Goal: Information Seeking & Learning: Learn about a topic

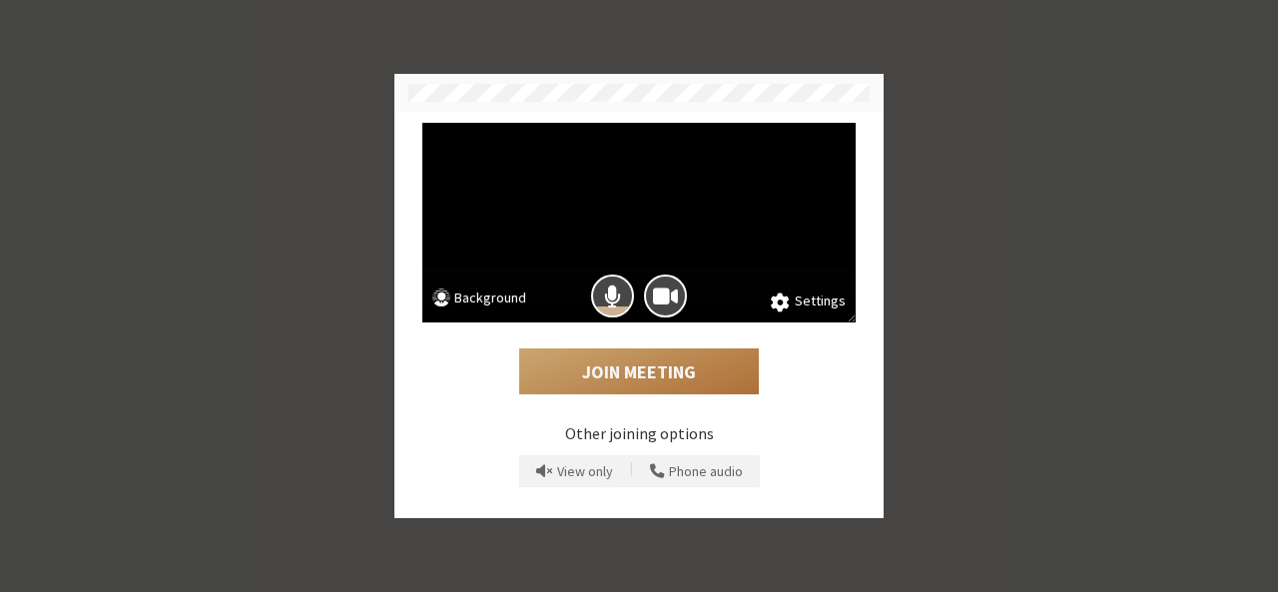
click at [637, 366] on button "Join Meeting" at bounding box center [639, 371] width 240 height 46
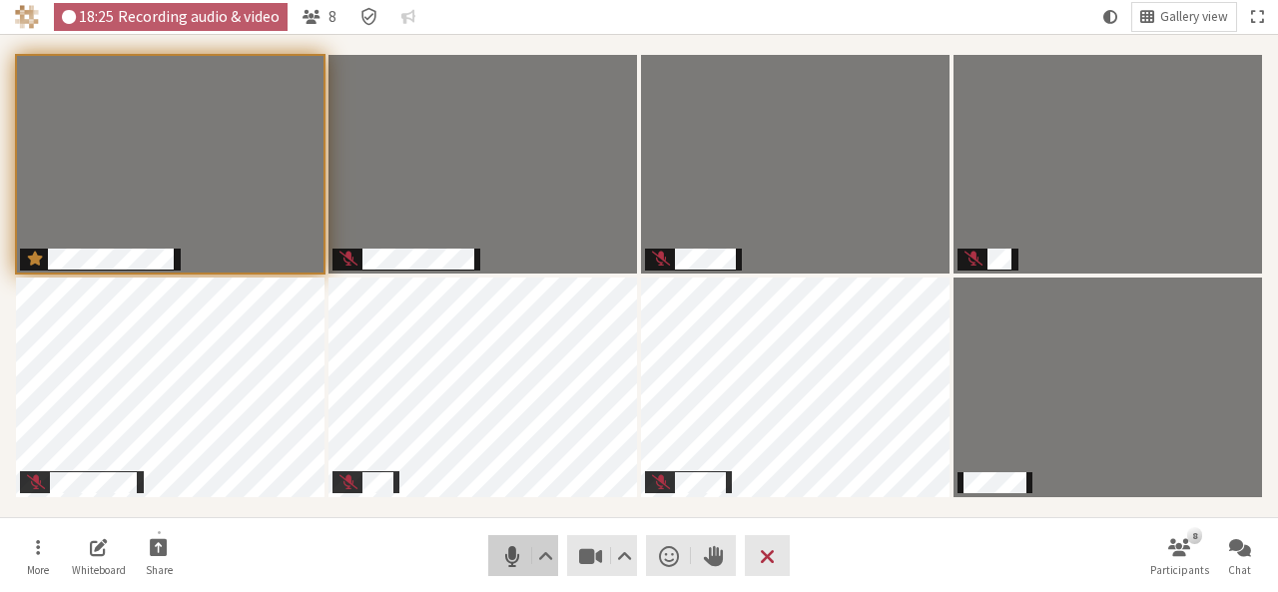
click at [500, 567] on span "Mute (Alt+A)" at bounding box center [512, 556] width 28 height 28
click at [500, 567] on span "Unmute (Alt+A)" at bounding box center [512, 556] width 28 height 28
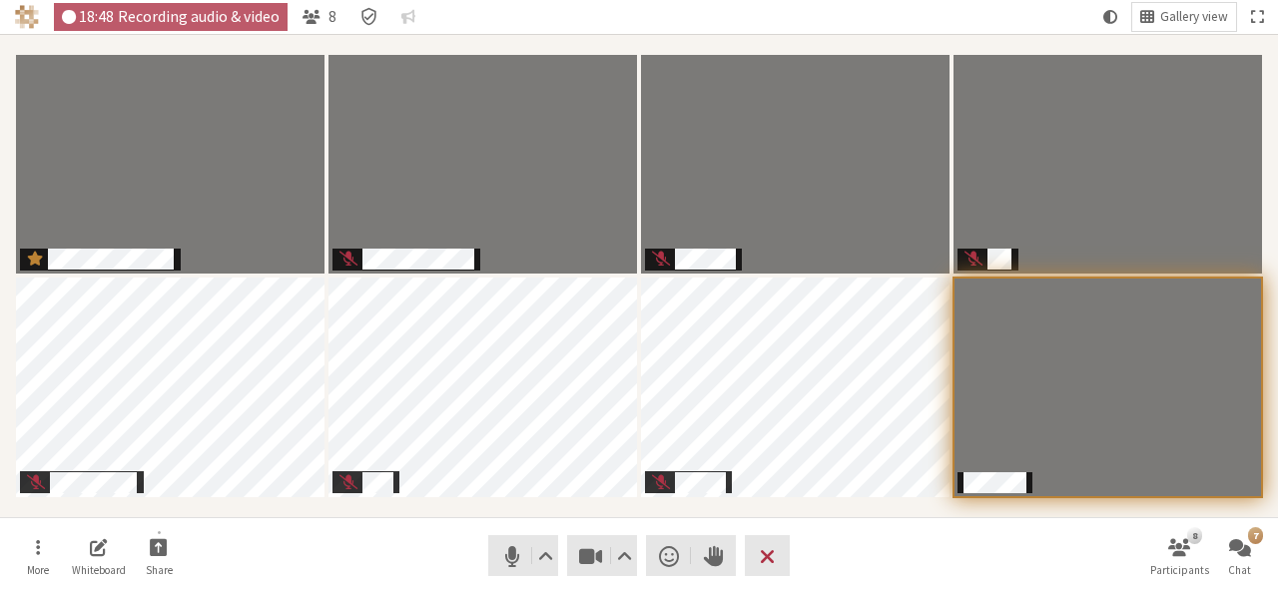
click at [888, 561] on nav "More Whiteboard Share Audio Video Send a reaction Raise hand Leave 8 Participan…" at bounding box center [639, 555] width 1258 height 75
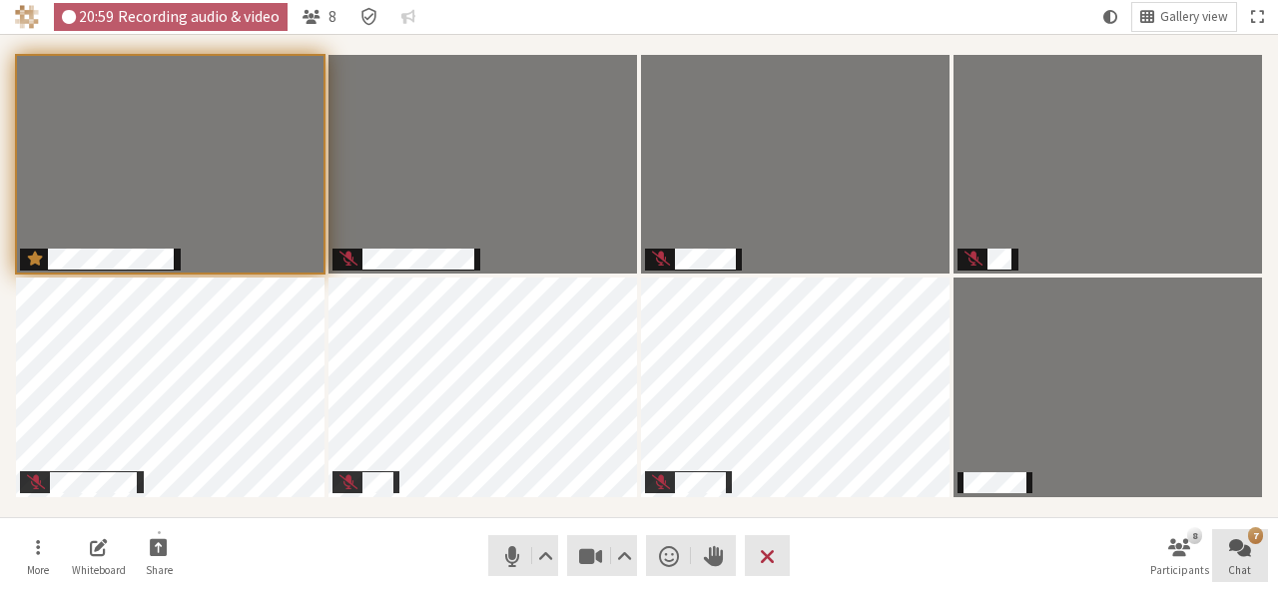
click at [1226, 555] on button "7 Chat" at bounding box center [1240, 556] width 56 height 54
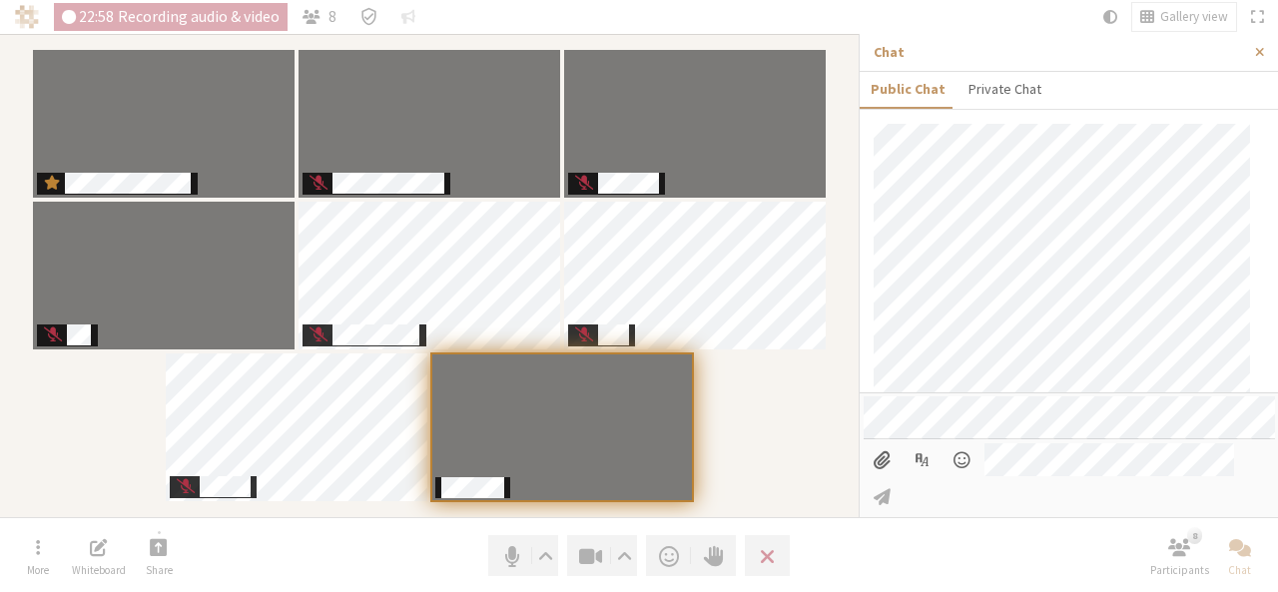
scroll to position [810, 0]
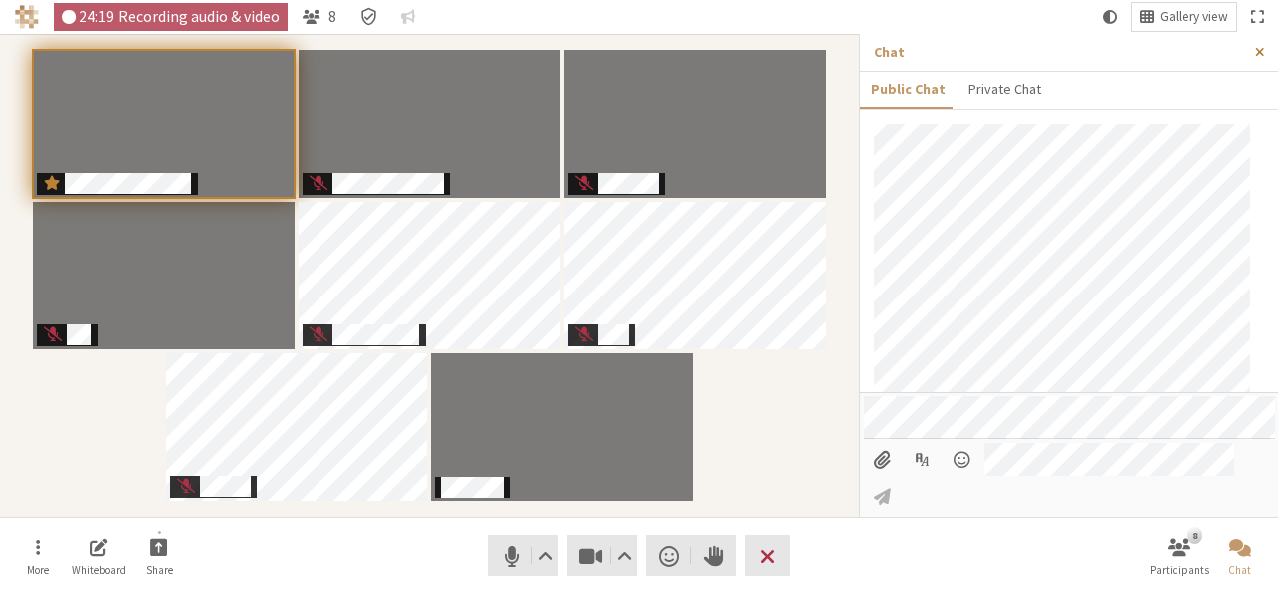
click at [1256, 49] on span "Close sidebar" at bounding box center [1259, 52] width 9 height 15
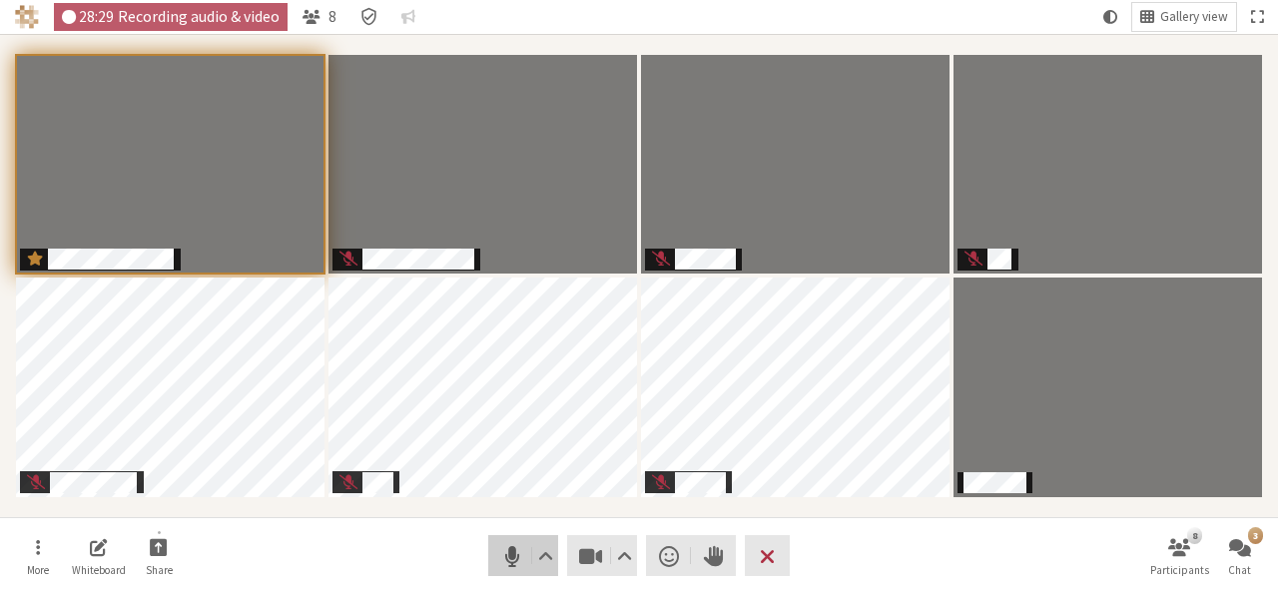
click at [519, 563] on span "Mute (Alt+A)" at bounding box center [512, 556] width 28 height 28
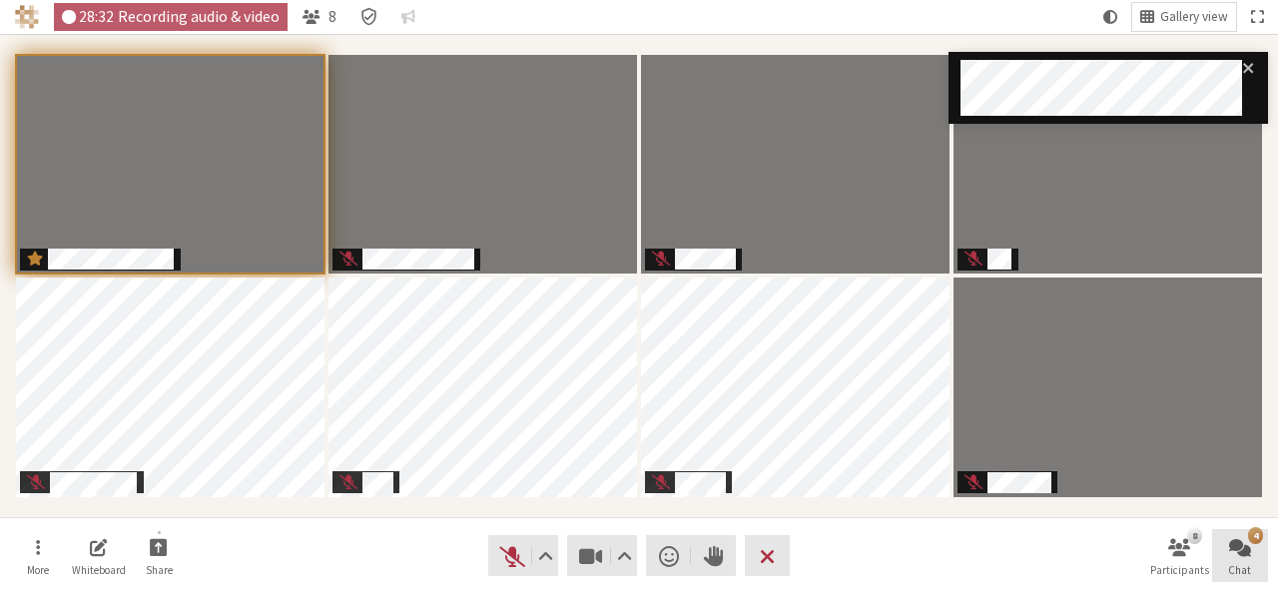
click at [1246, 559] on button "4 Chat" at bounding box center [1240, 556] width 56 height 54
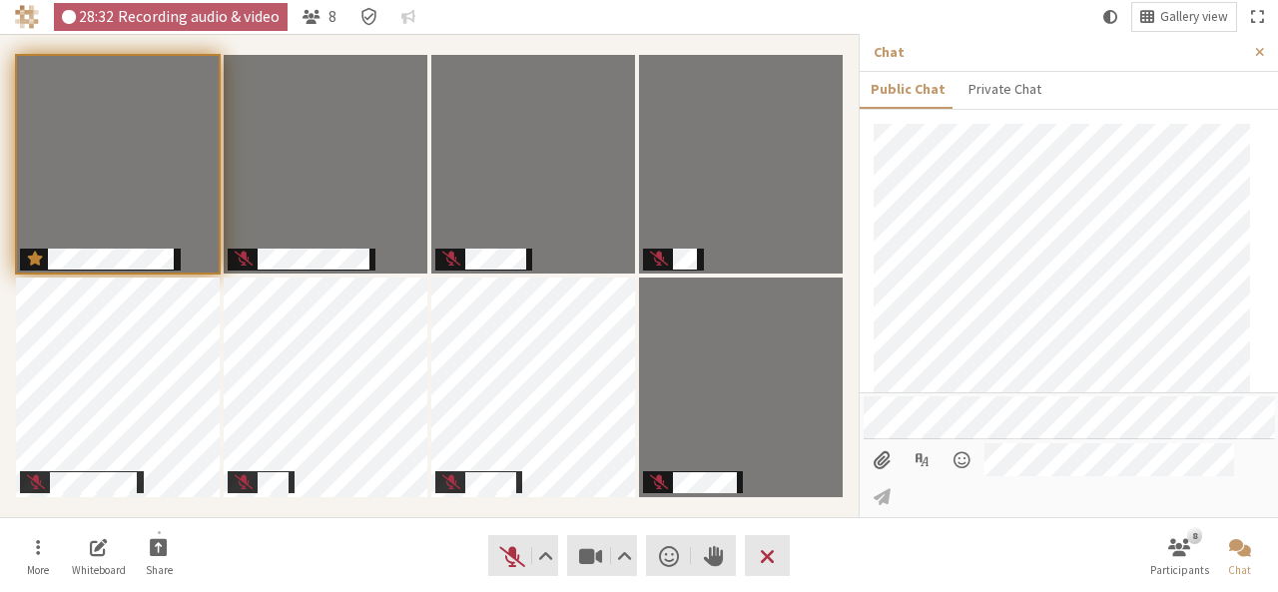
scroll to position [1306, 0]
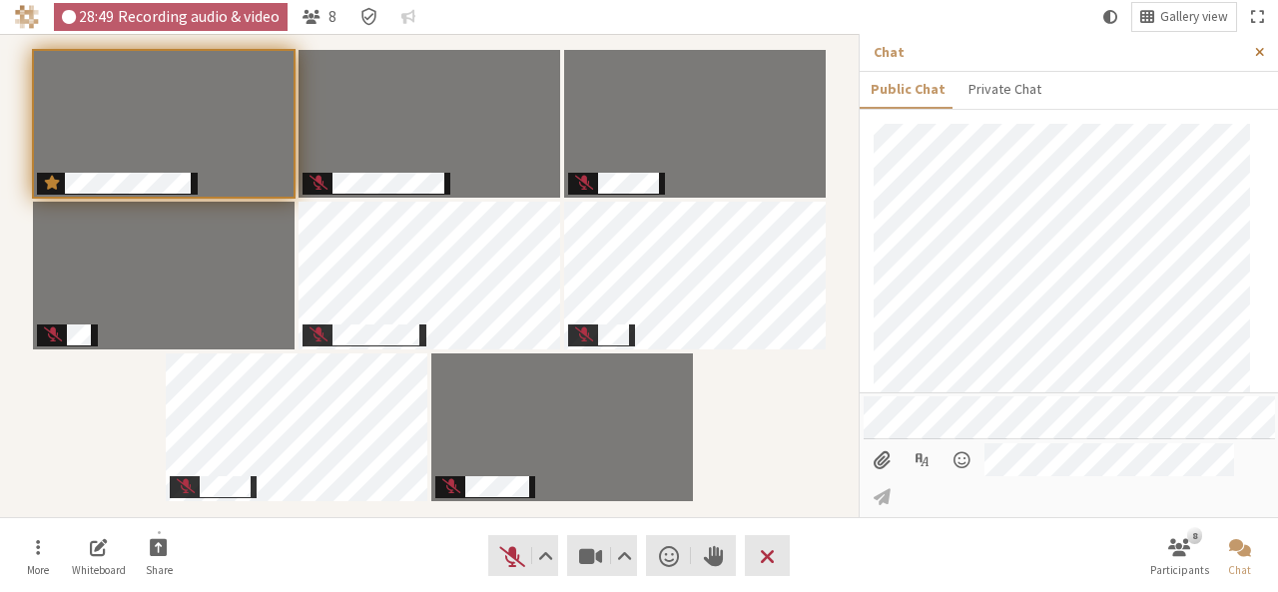
click at [1264, 48] on span "Close sidebar" at bounding box center [1259, 52] width 9 height 15
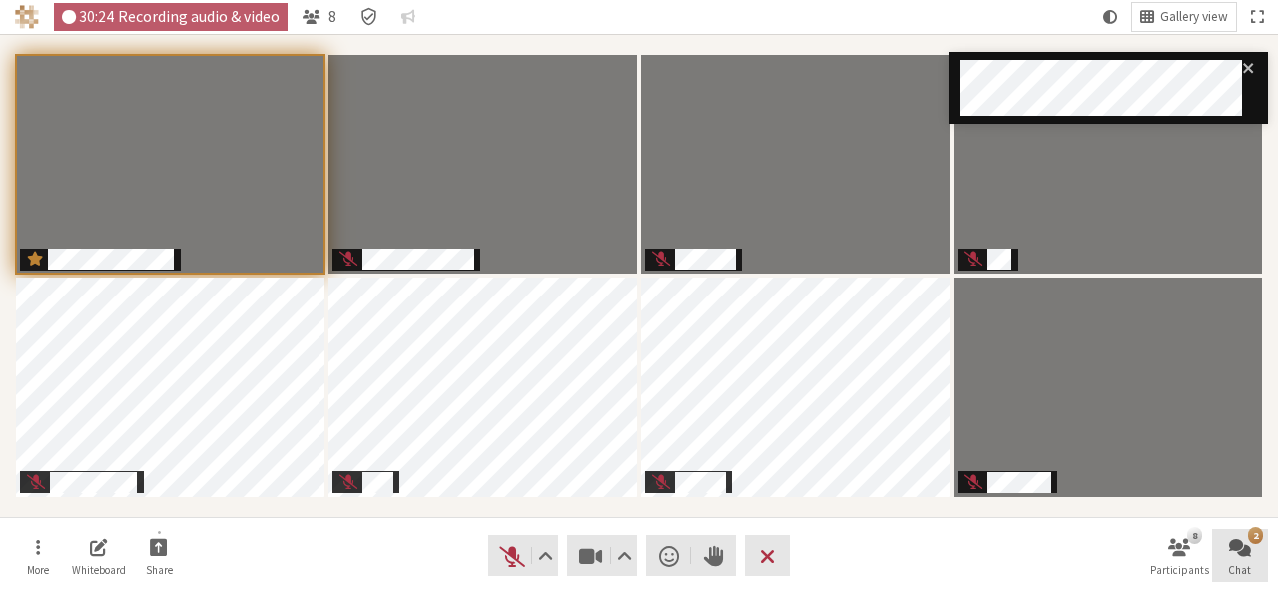
click at [1244, 564] on span "Chat" at bounding box center [1239, 570] width 23 height 12
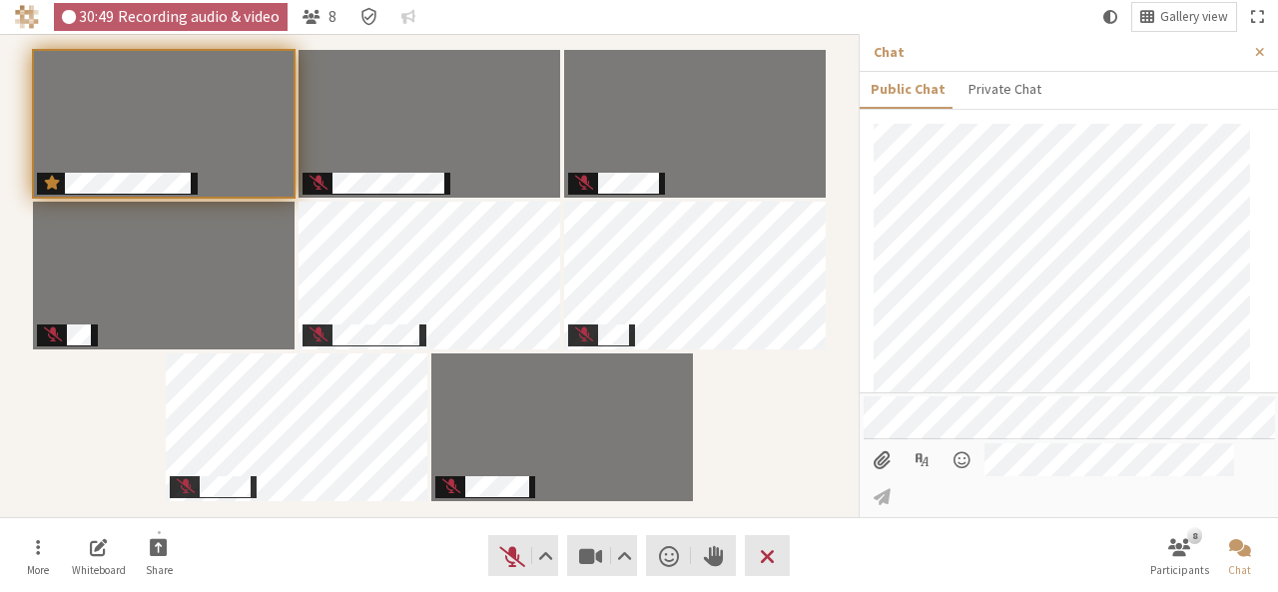
scroll to position [1545, 0]
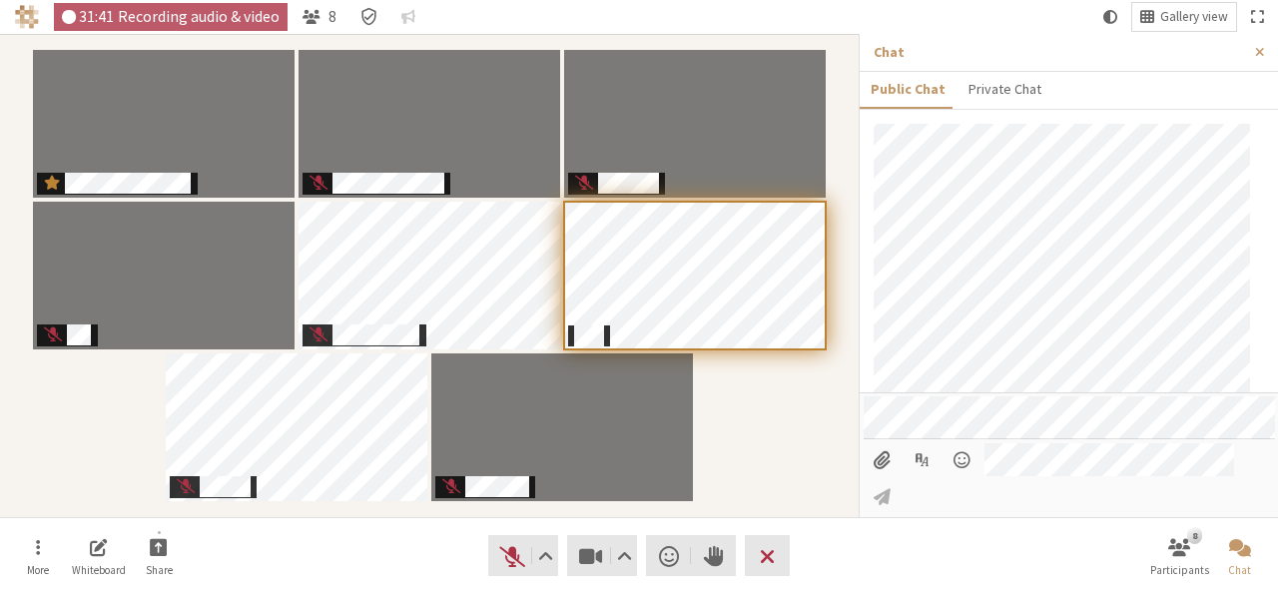
click at [864, 564] on nav "More Whiteboard Share Audio Video Send a reaction Raise hand Leave 8 Participan…" at bounding box center [639, 555] width 1258 height 75
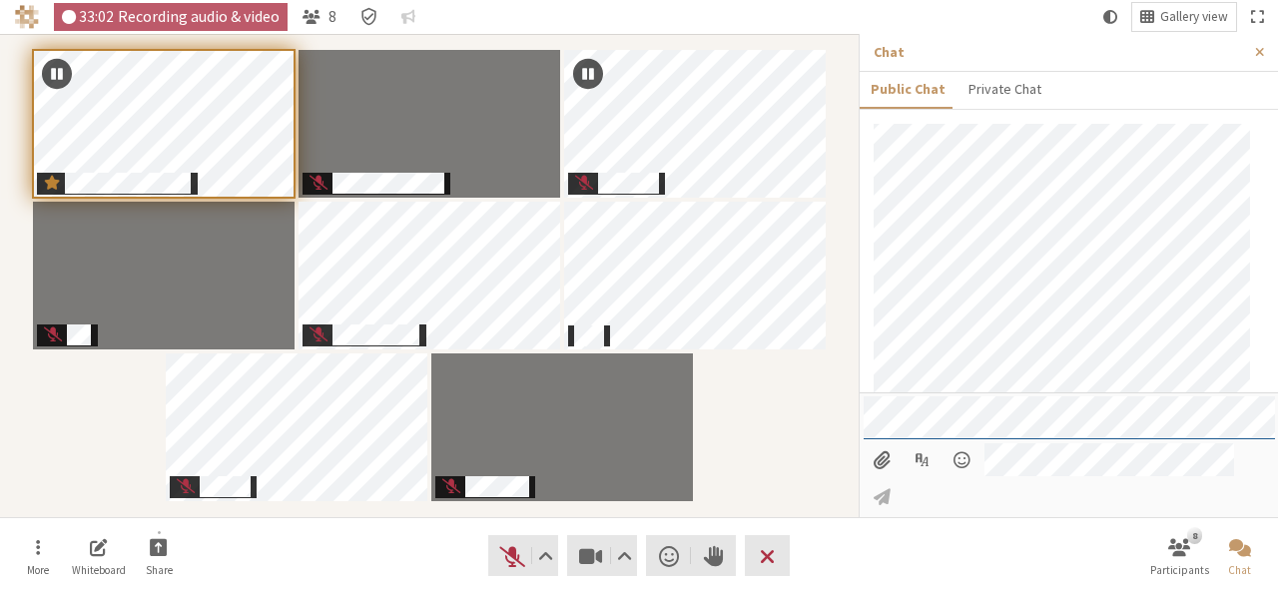
scroll to position [2195, 0]
click at [1264, 49] on button "Close sidebar" at bounding box center [1259, 52] width 37 height 37
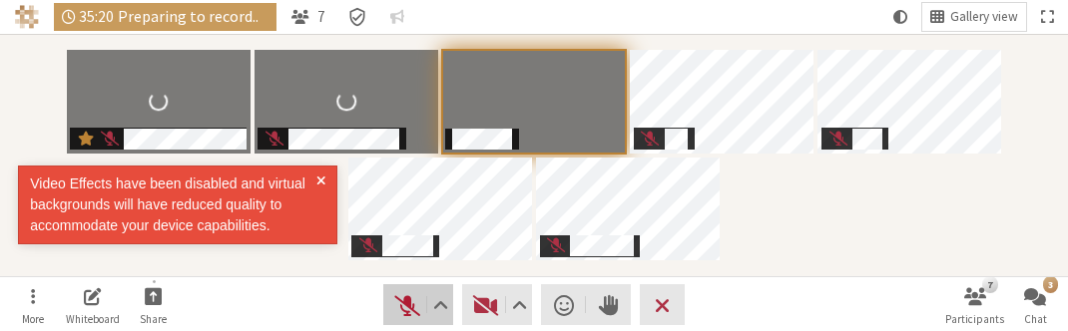
click at [407, 311] on span "Unmute (Alt+A)" at bounding box center [407, 305] width 28 height 28
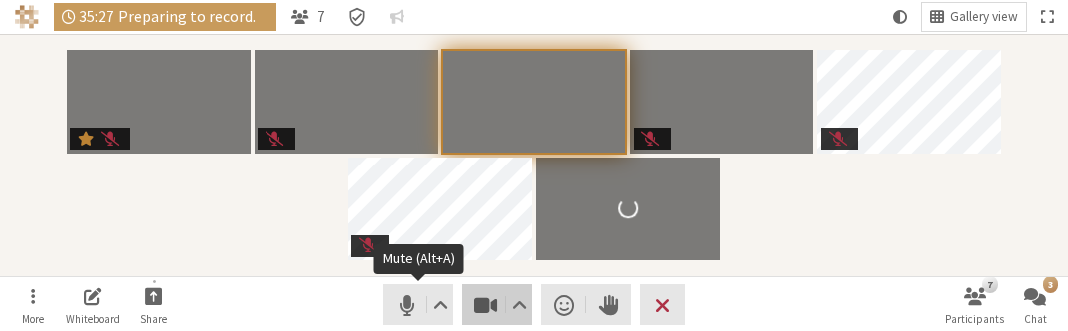
click at [487, 315] on span "Stop video (Alt+V)" at bounding box center [486, 305] width 28 height 28
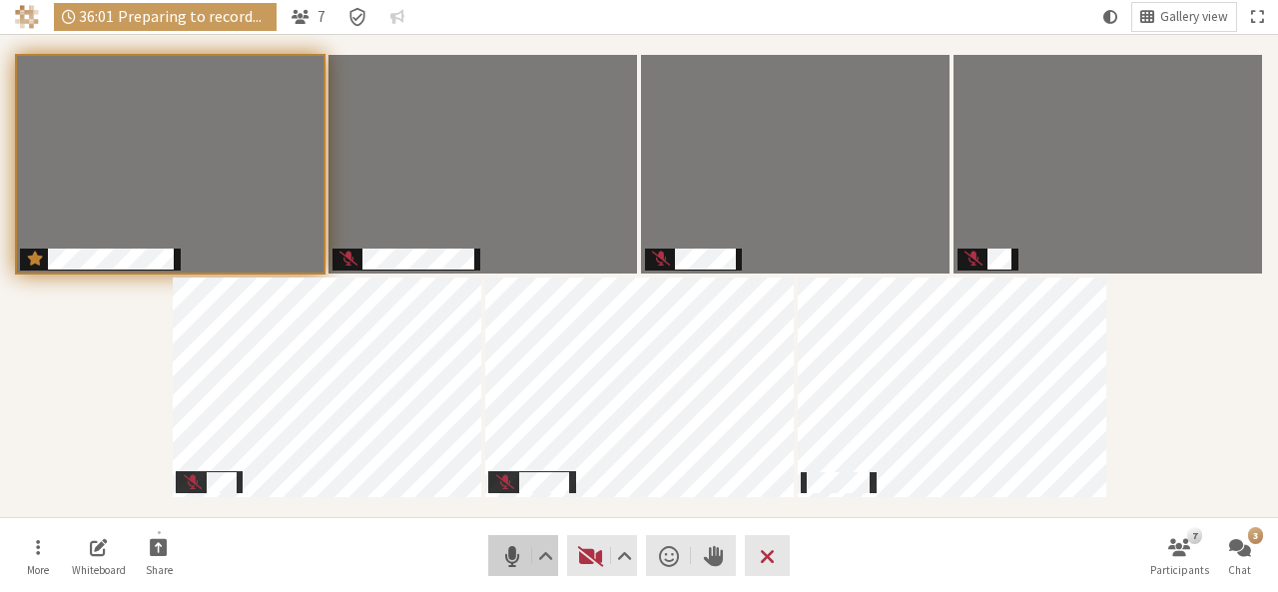
click at [513, 554] on span "Mute (Alt+A)" at bounding box center [512, 556] width 28 height 28
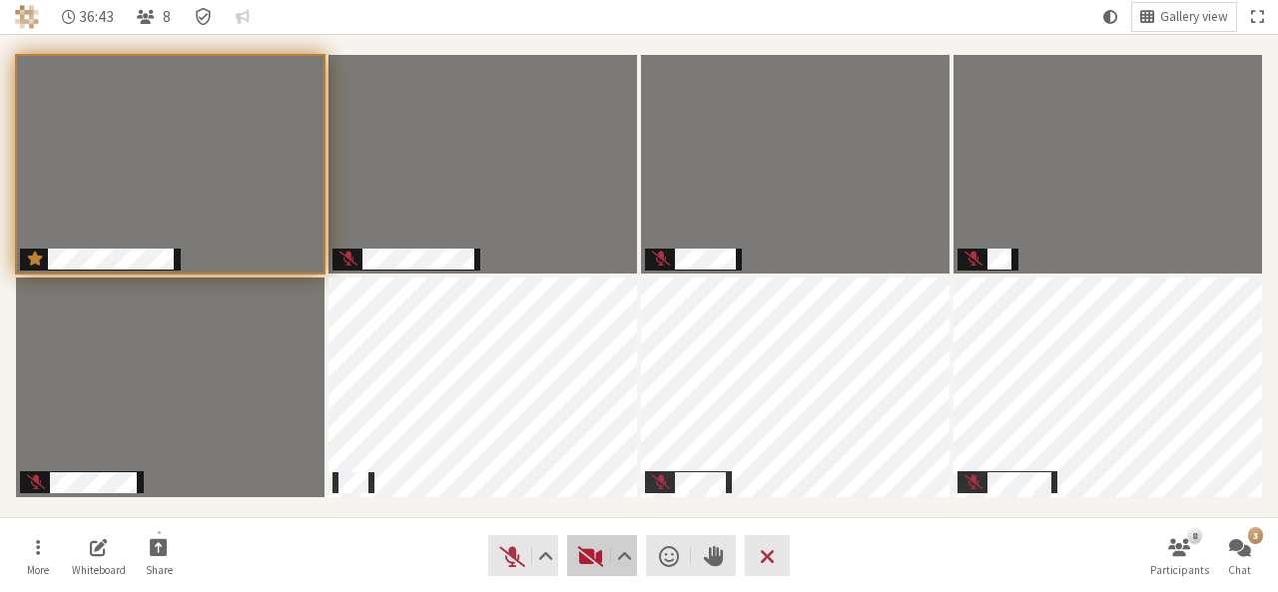
click at [595, 562] on span "Start video (Alt+V)" at bounding box center [591, 556] width 28 height 28
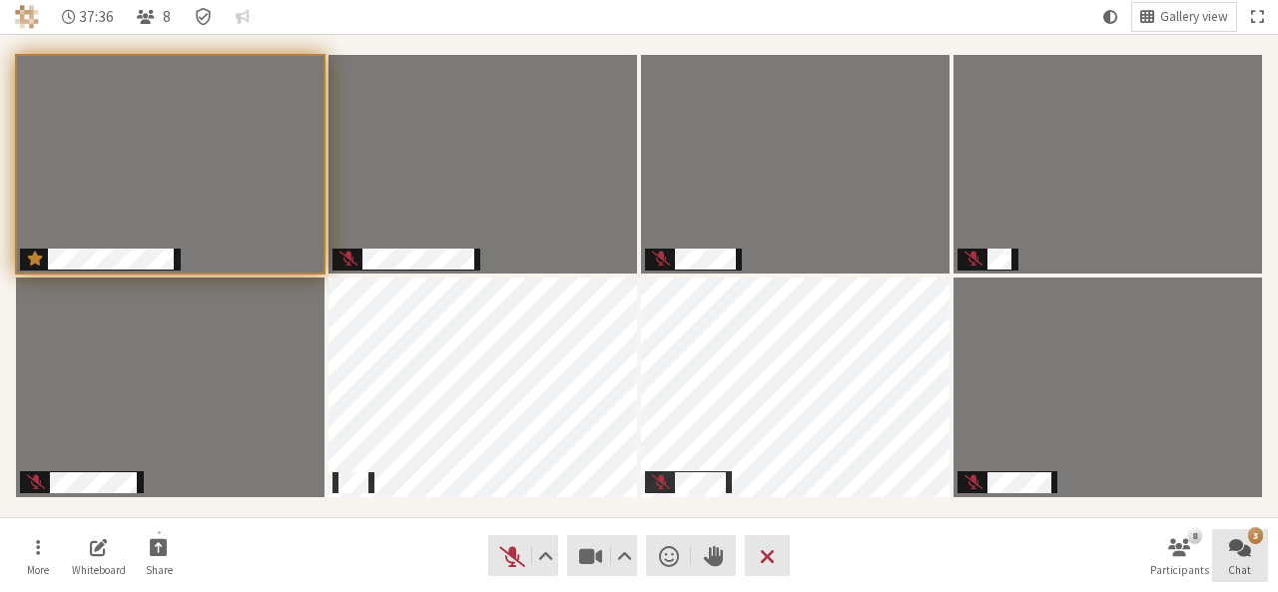
click at [1252, 557] on button "3 Chat" at bounding box center [1240, 556] width 56 height 54
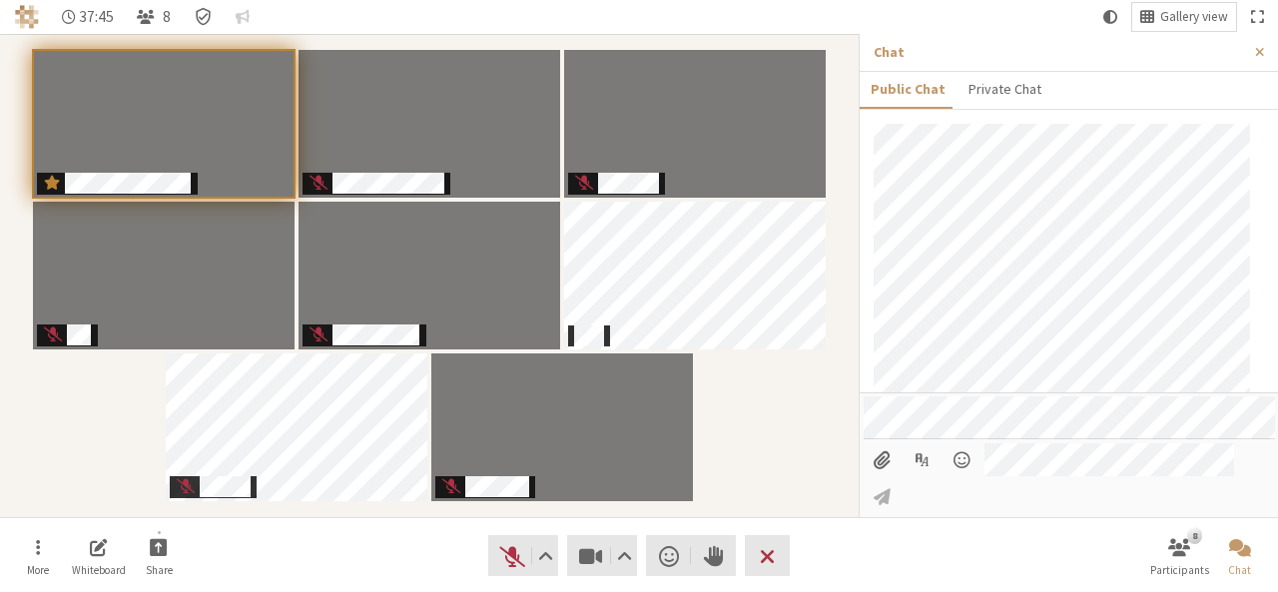
scroll to position [2483, 0]
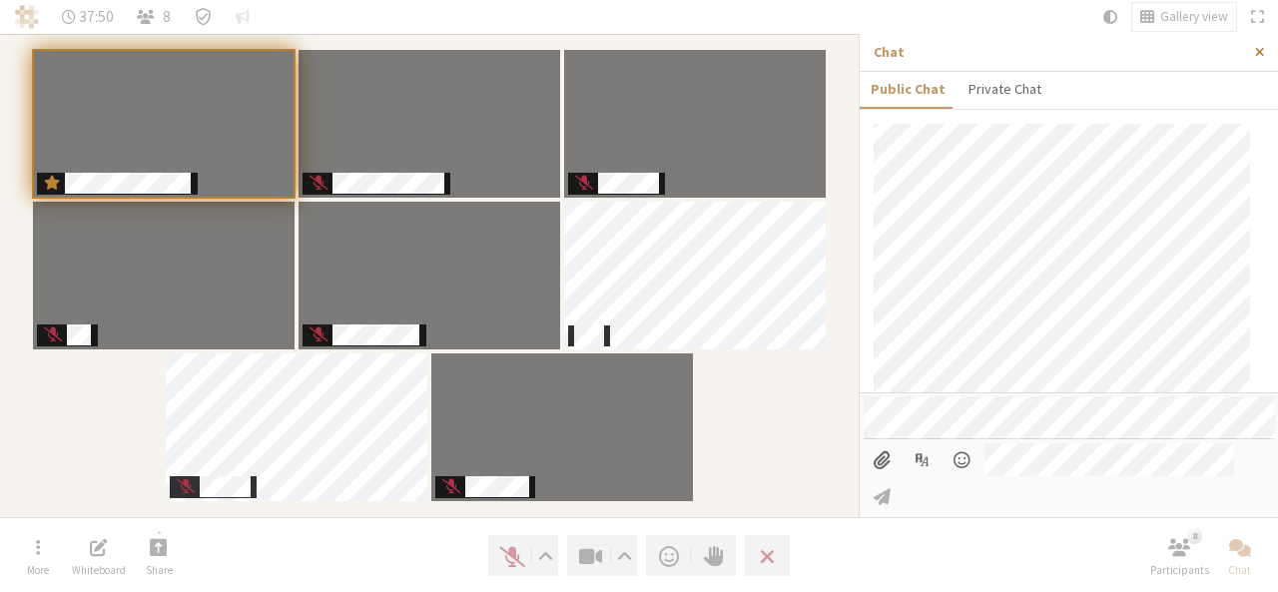
click at [1258, 55] on span "Close sidebar" at bounding box center [1259, 52] width 9 height 15
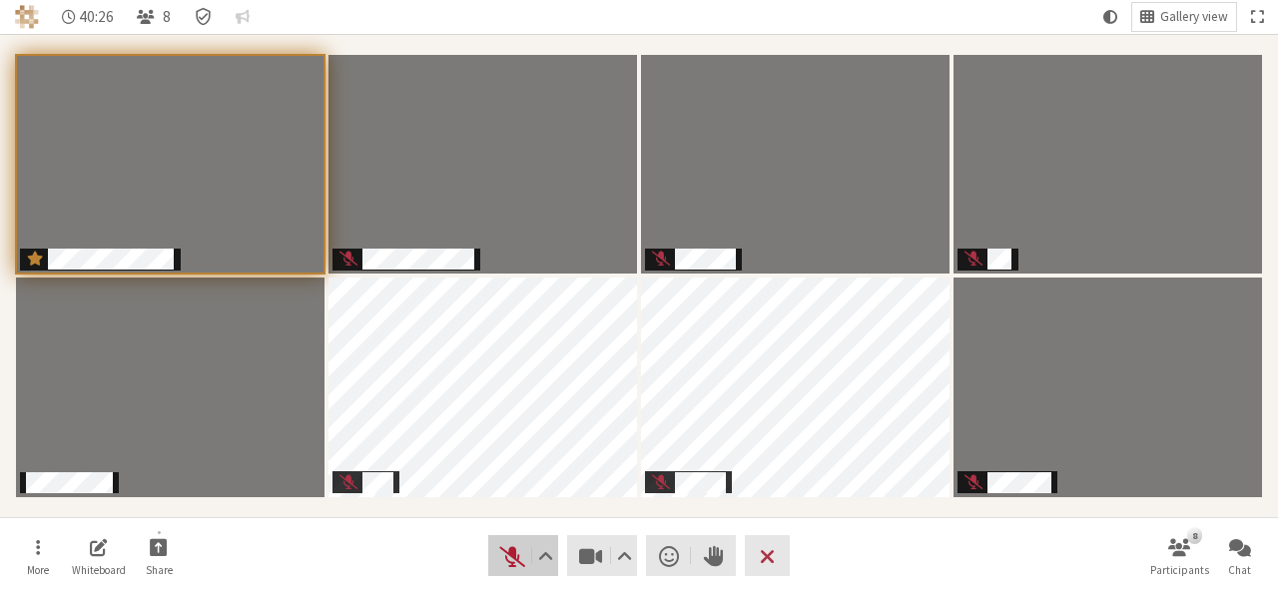
click at [498, 554] on span "Unmute (Alt+A)" at bounding box center [512, 556] width 28 height 28
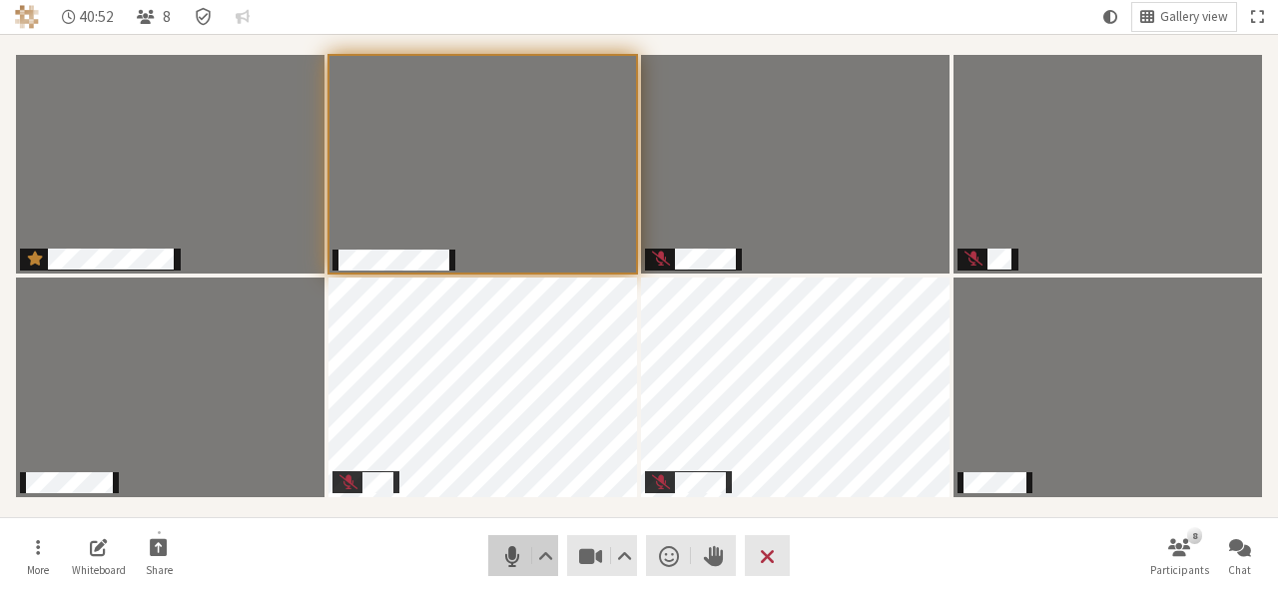
click at [504, 554] on span "Mute (Alt+A)" at bounding box center [512, 556] width 28 height 28
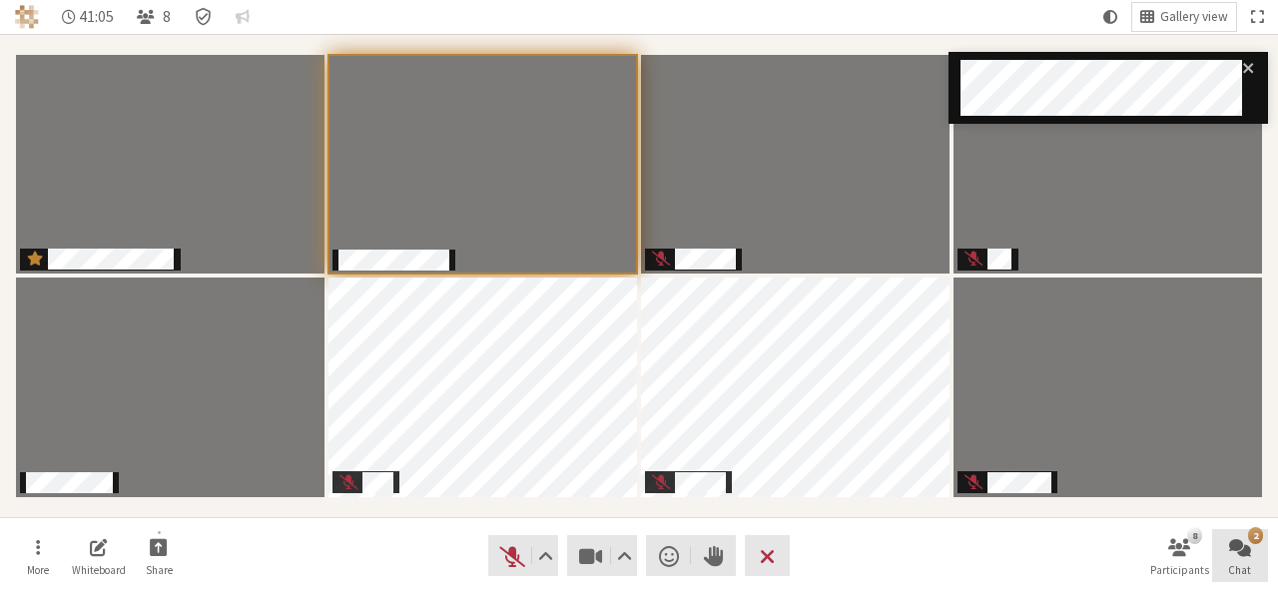
click at [1238, 557] on span "Open chat" at bounding box center [1240, 546] width 22 height 23
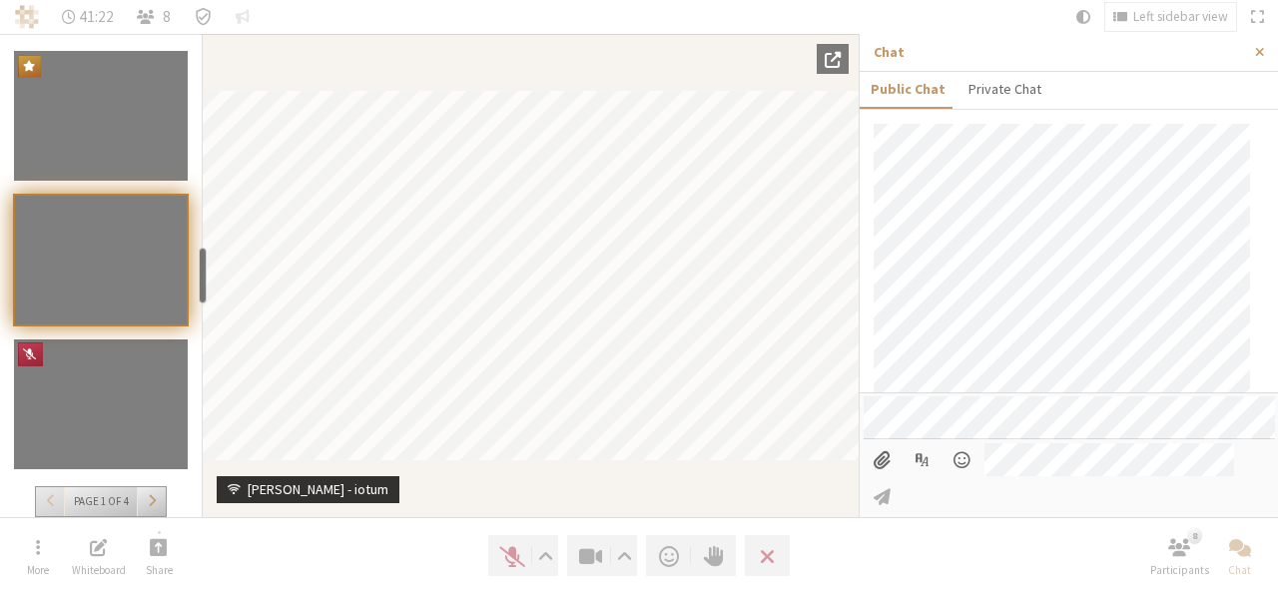
scroll to position [2680, 0]
click at [1261, 54] on span "Close sidebar" at bounding box center [1259, 52] width 9 height 15
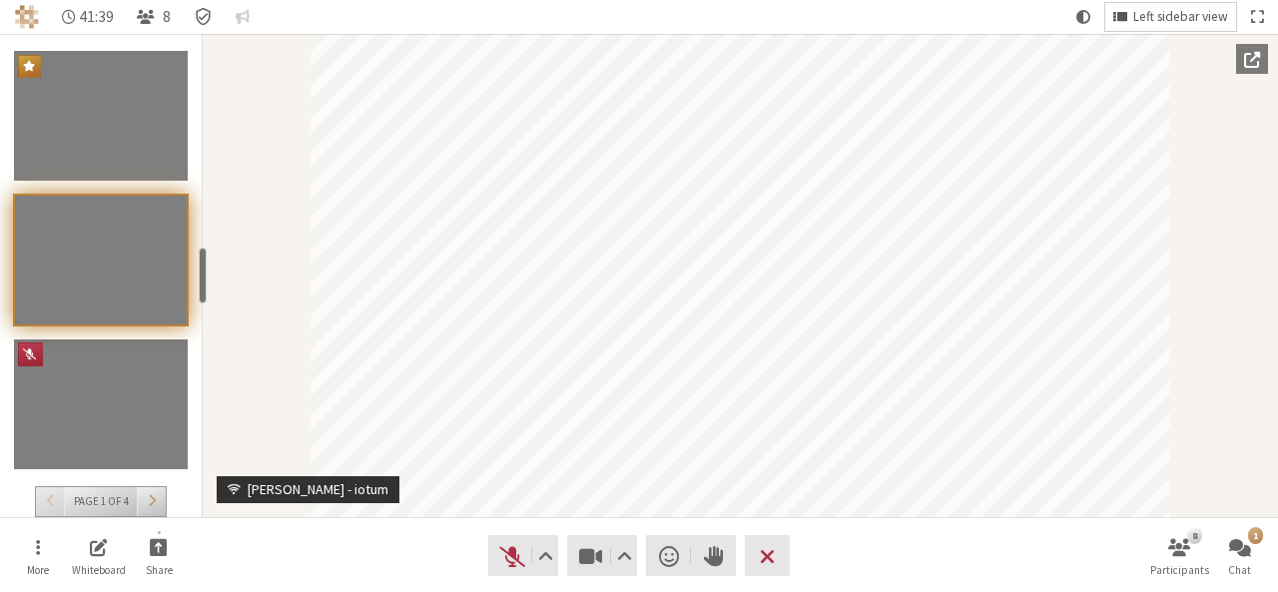
click at [1159, 13] on span "Left sidebar view" at bounding box center [1180, 17] width 95 height 15
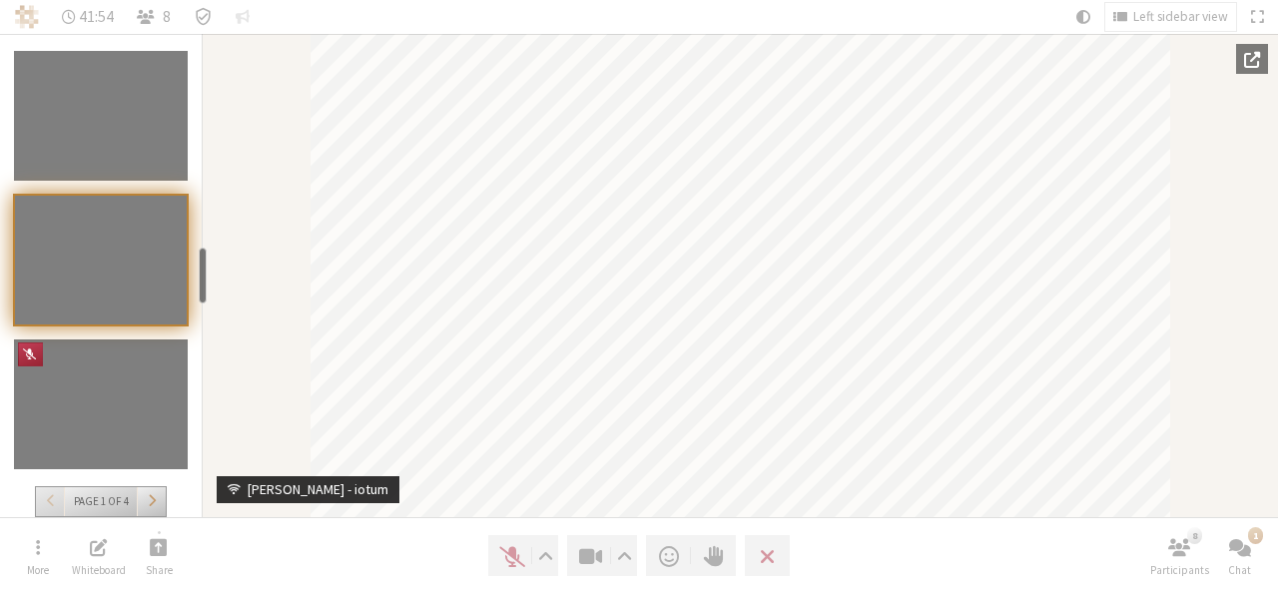
click at [1248, 315] on div "Participant" at bounding box center [740, 275] width 1075 height 483
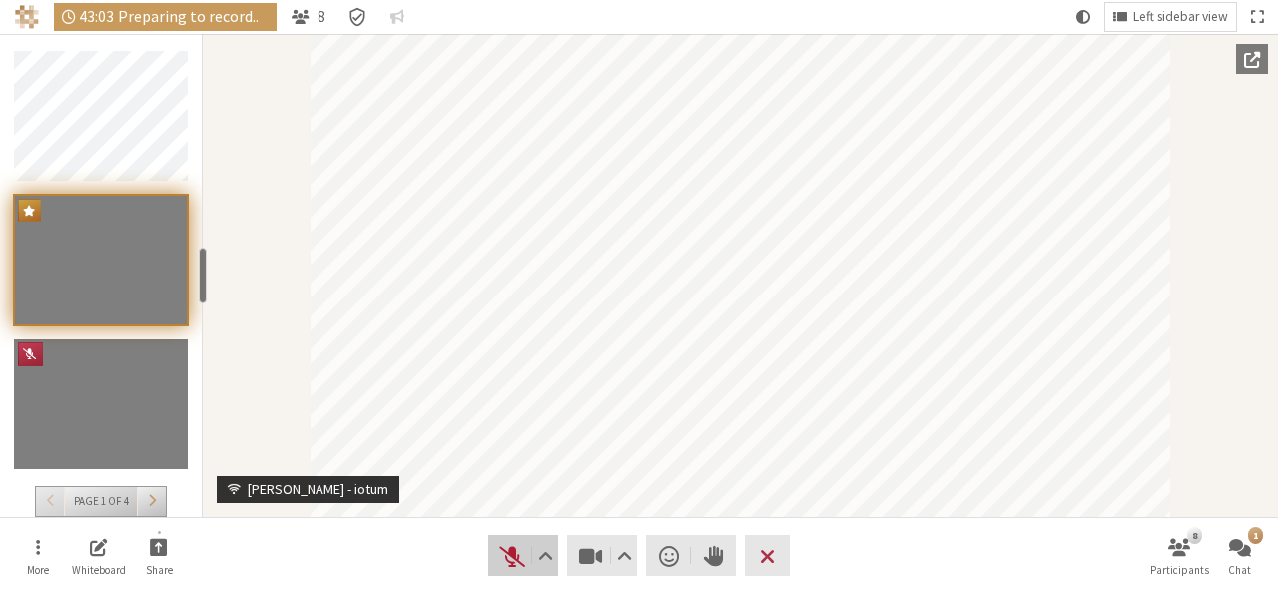
click at [522, 548] on span "Unmute (Alt+A)" at bounding box center [512, 556] width 28 height 28
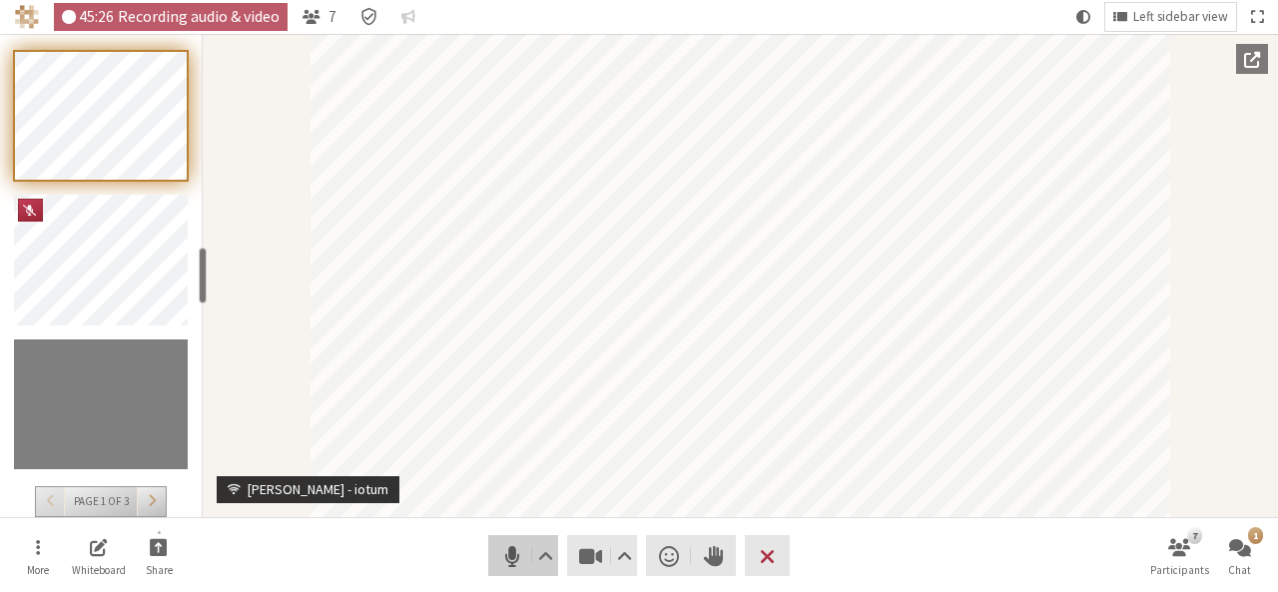
click at [520, 569] on button "Audio" at bounding box center [523, 555] width 70 height 41
click at [155, 488] on button "Participants" at bounding box center [151, 501] width 29 height 29
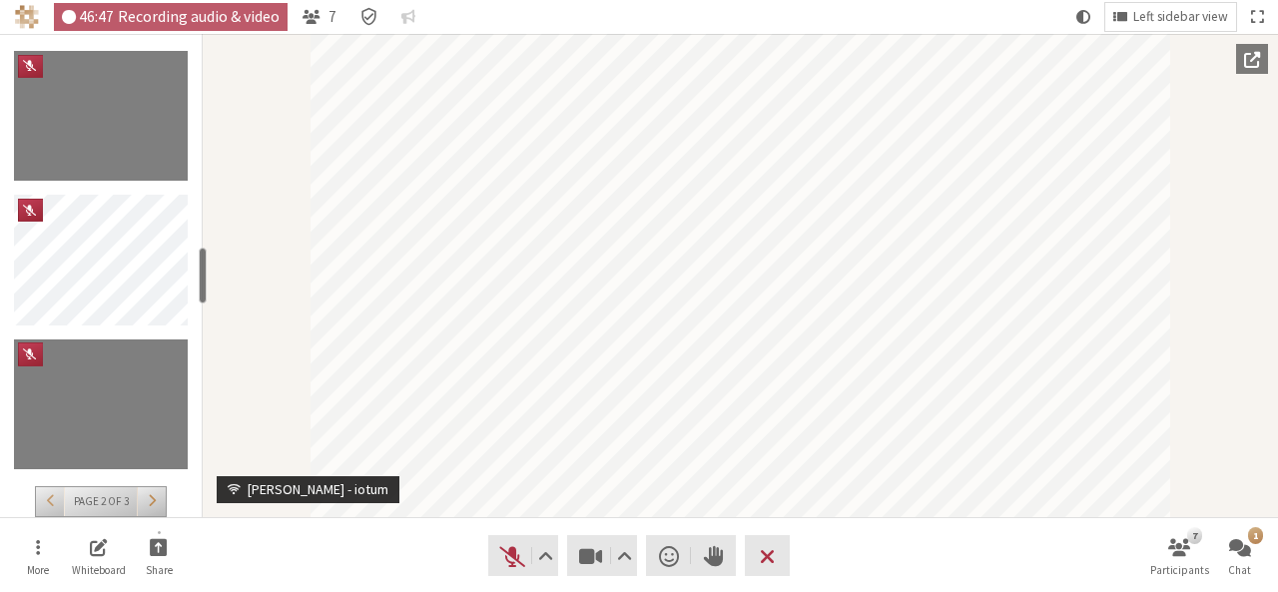
click at [155, 488] on button "Participants" at bounding box center [151, 501] width 29 height 29
click at [50, 499] on span "Go to page 2 (PageUp)" at bounding box center [51, 500] width 8 height 15
click at [50, 499] on span "Go to page 1 (PageUp)" at bounding box center [51, 500] width 8 height 15
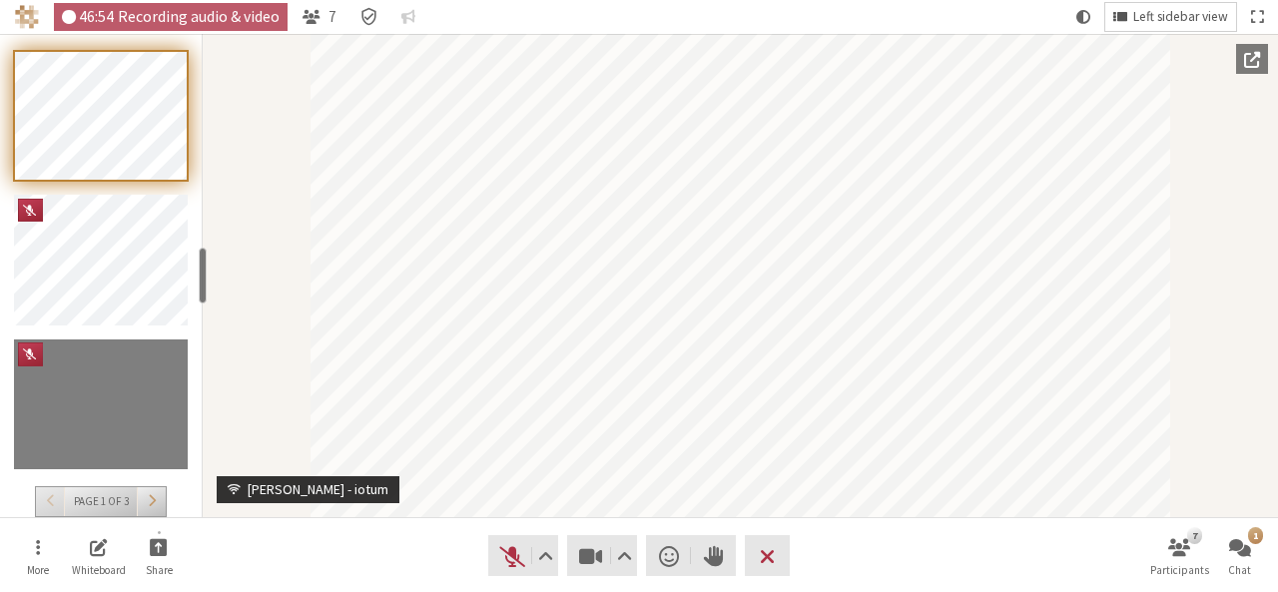
click at [1155, 14] on span "Left sidebar view" at bounding box center [1180, 17] width 95 height 15
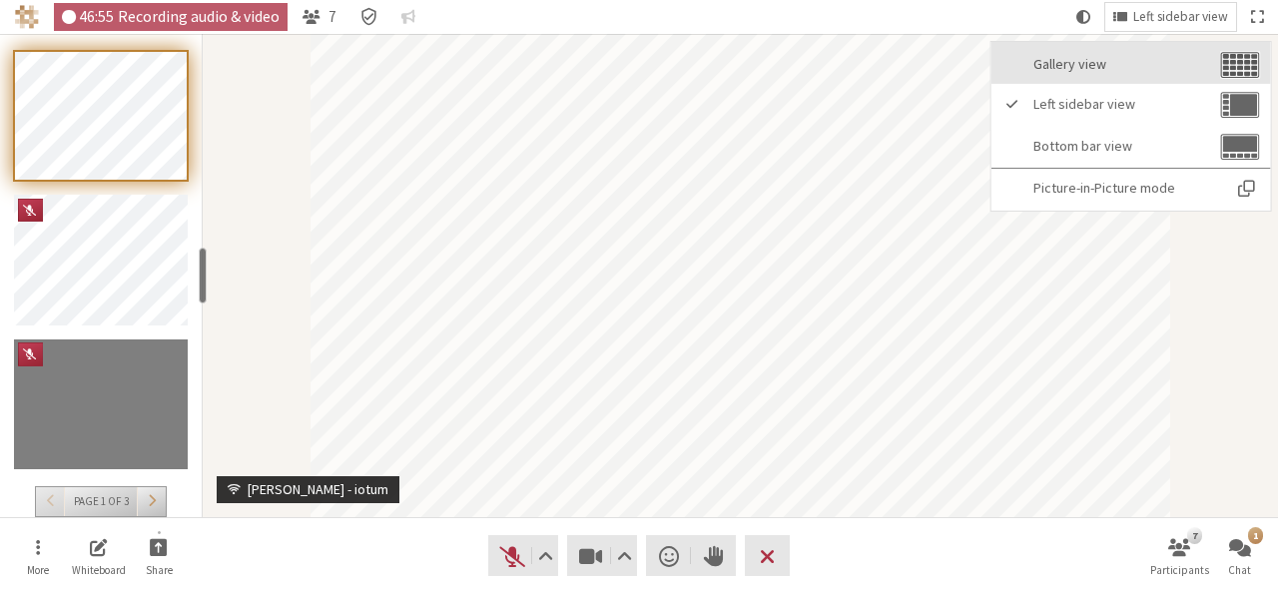
click at [1121, 53] on button "Gallery view" at bounding box center [1130, 63] width 279 height 42
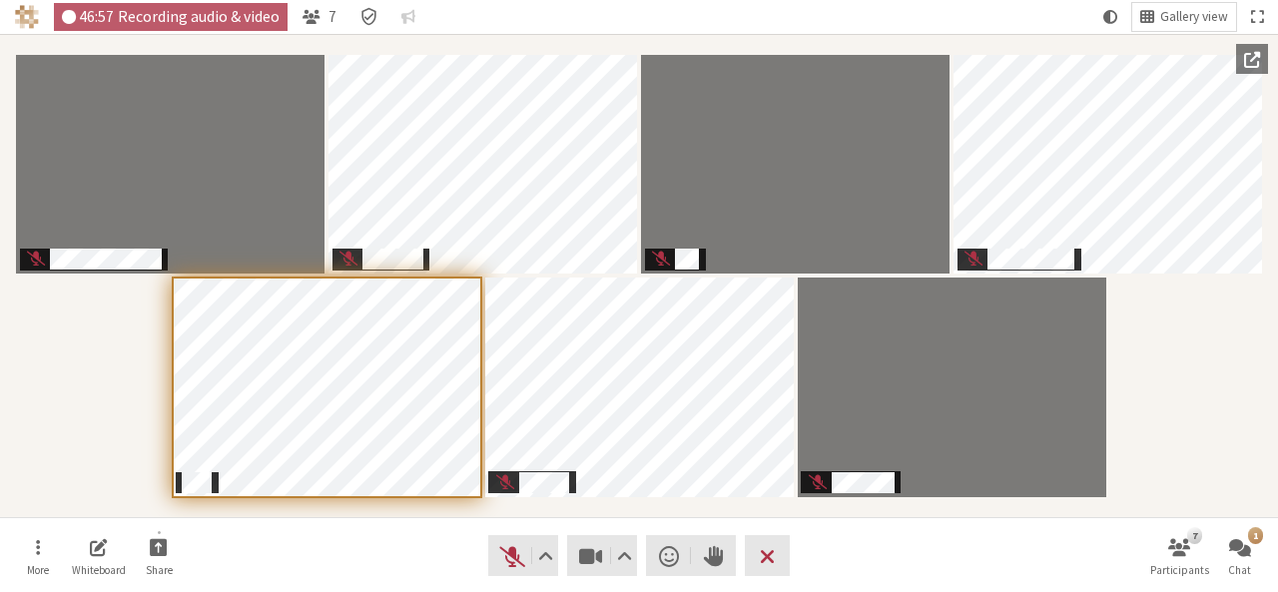
click at [1237, 467] on div "Participants" at bounding box center [639, 275] width 1250 height 455
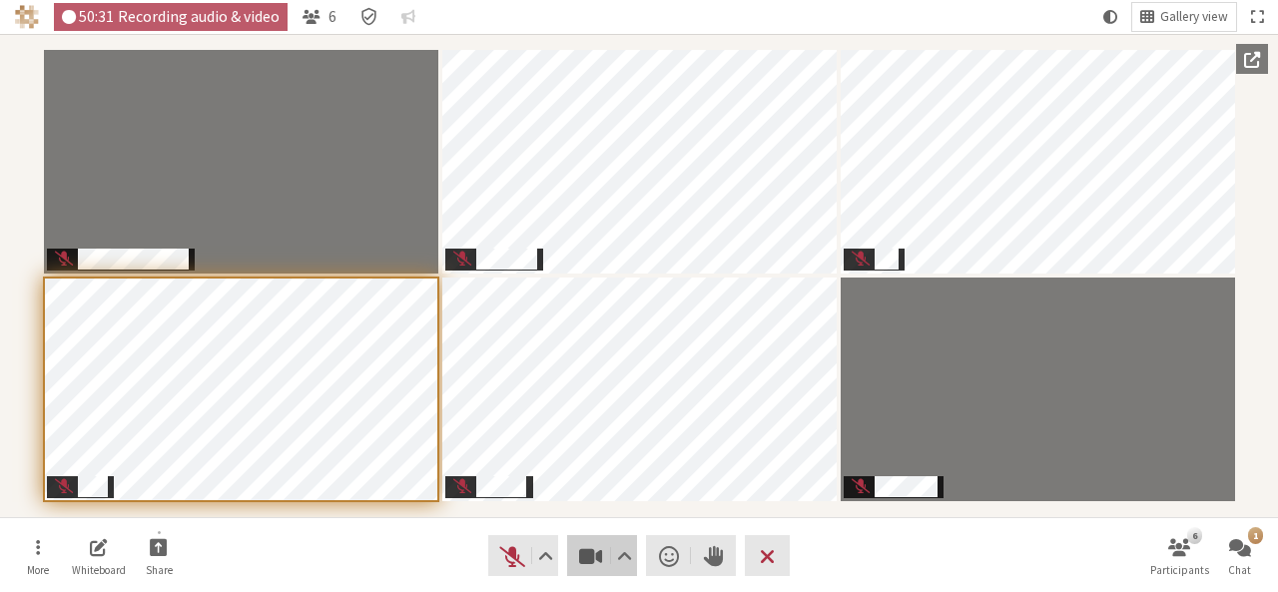
click at [583, 560] on span "Stop video (Alt+V)" at bounding box center [591, 556] width 28 height 28
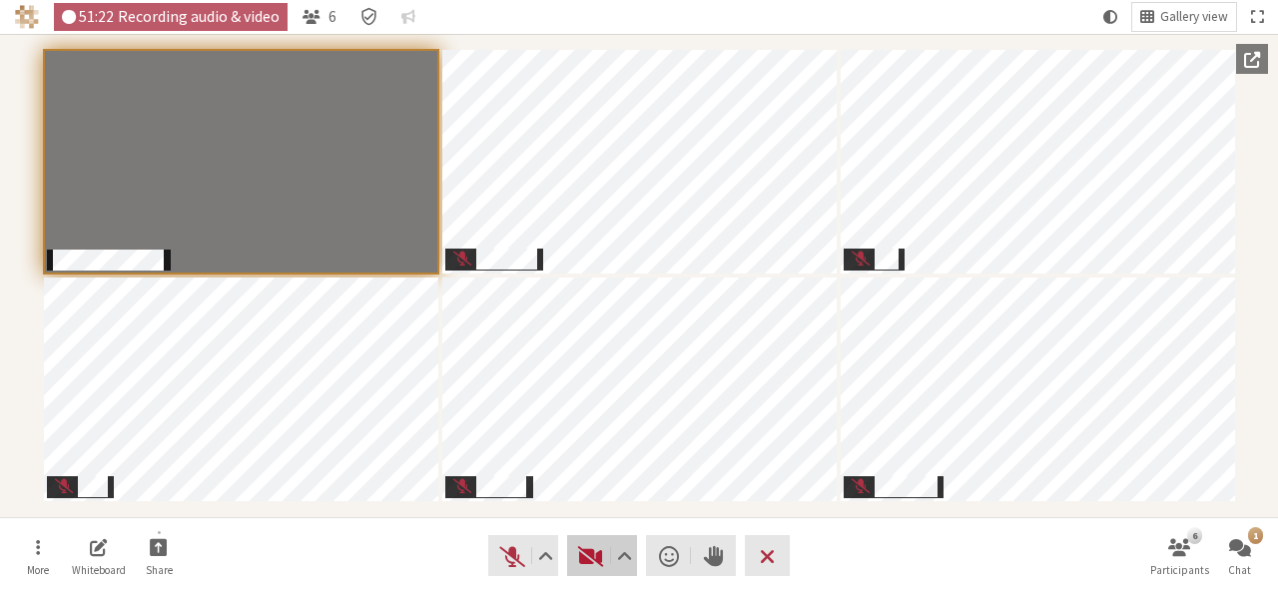
click at [591, 554] on span "Start video (Alt+V)" at bounding box center [591, 556] width 28 height 28
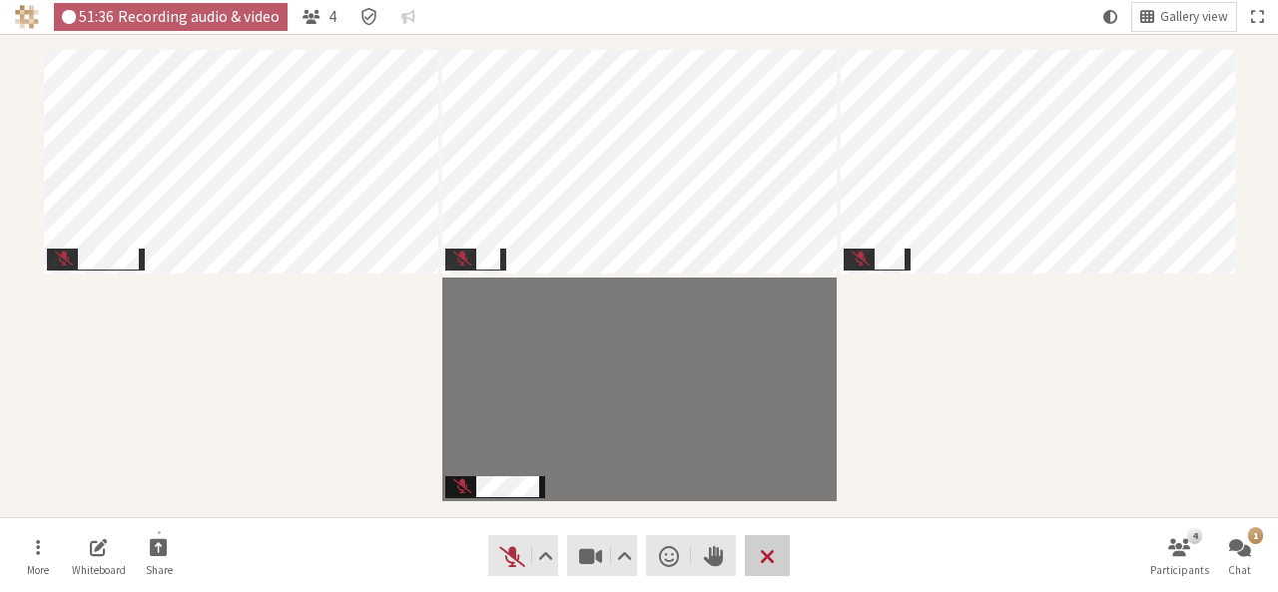
click at [763, 562] on span "Leave meeting" at bounding box center [767, 556] width 15 height 28
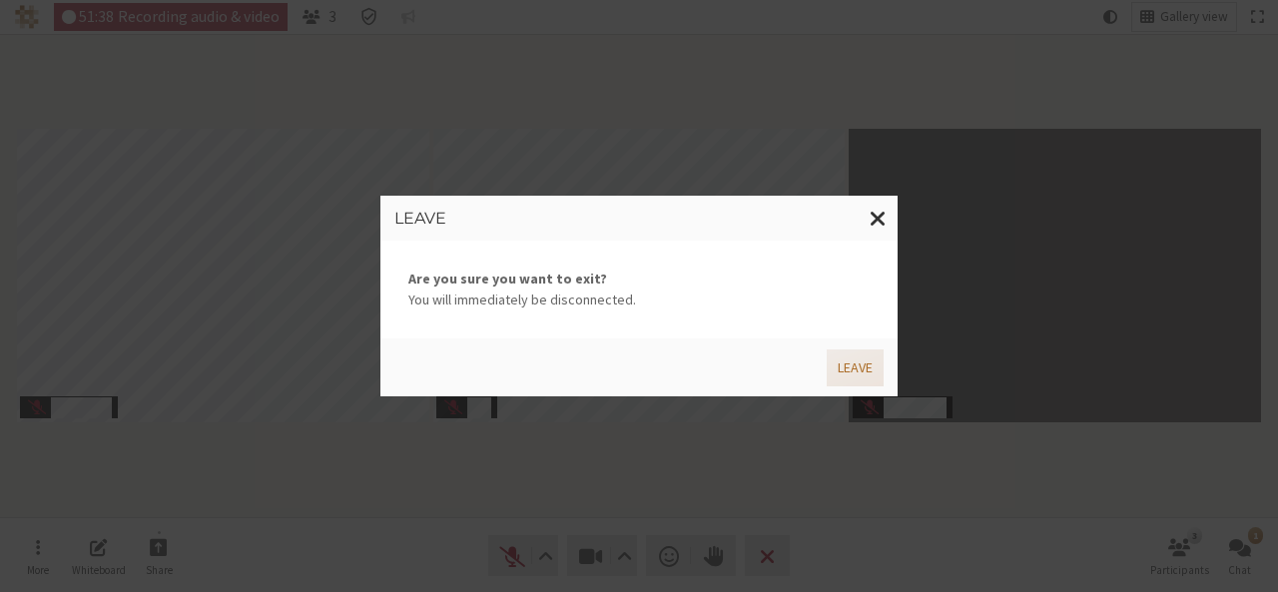
click at [836, 373] on button "Leave" at bounding box center [854, 367] width 57 height 37
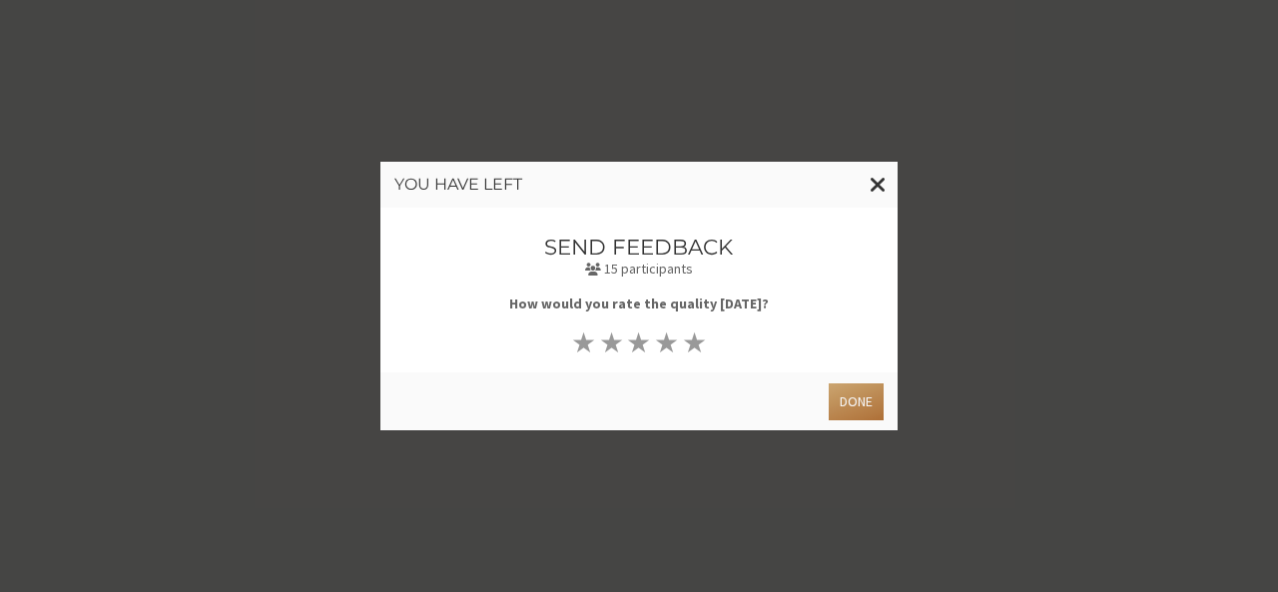
click at [848, 402] on button "Done" at bounding box center [855, 401] width 55 height 37
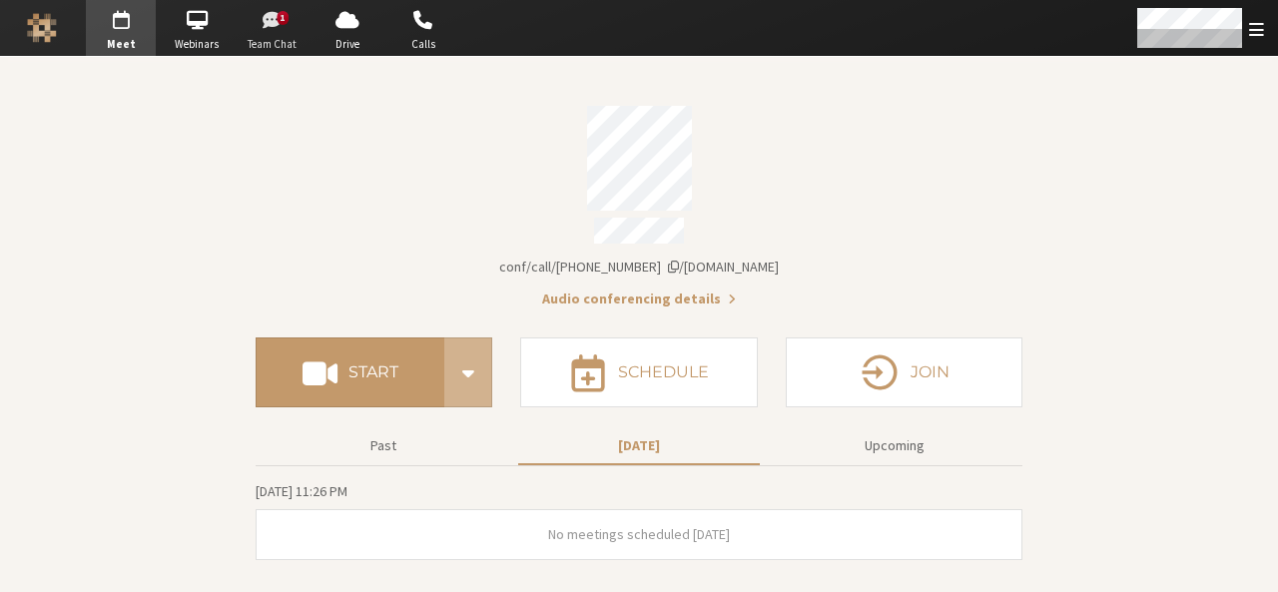
click at [288, 40] on span "Team Chat" at bounding box center [273, 44] width 70 height 17
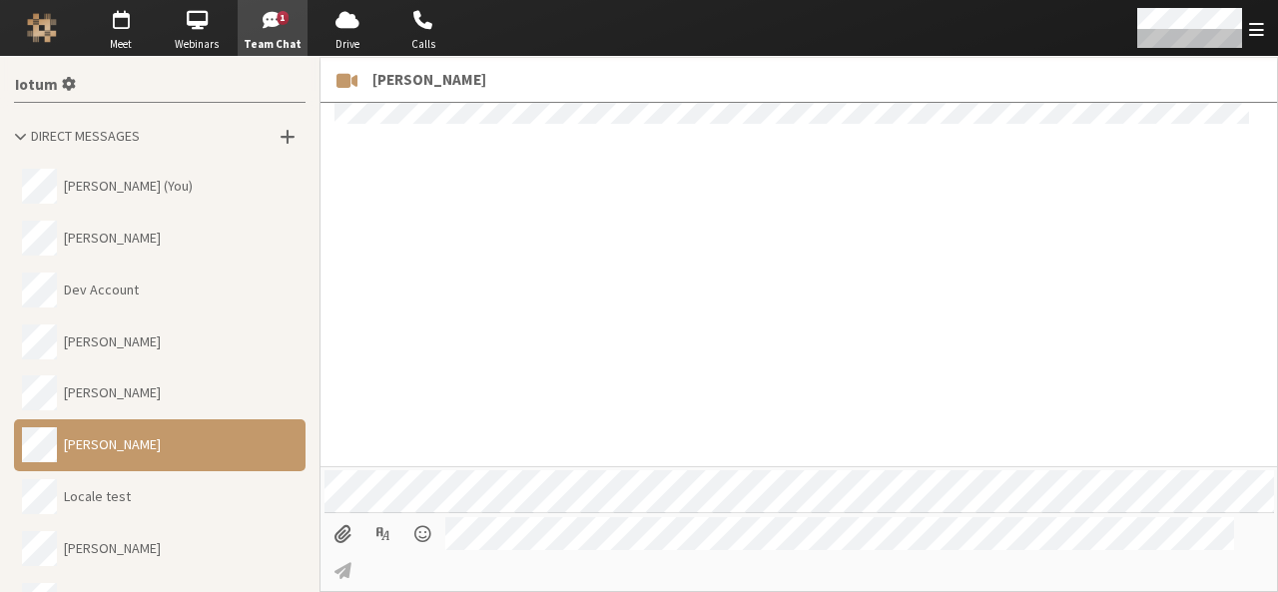
scroll to position [1138, 0]
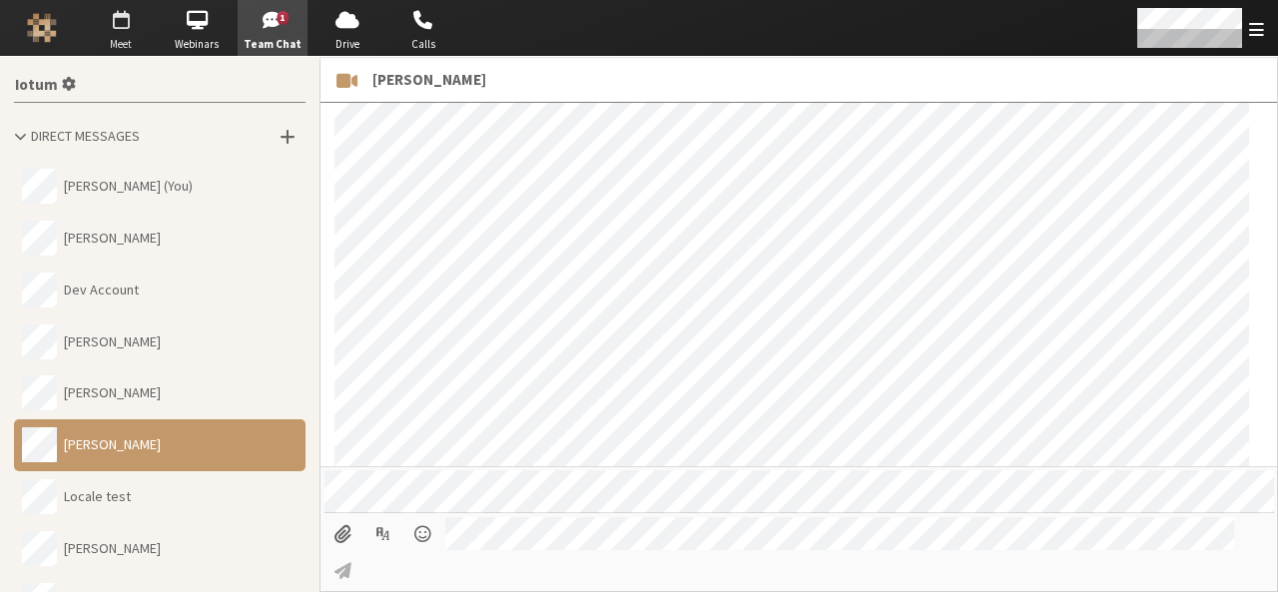
click at [119, 22] on span "button" at bounding box center [121, 20] width 70 height 32
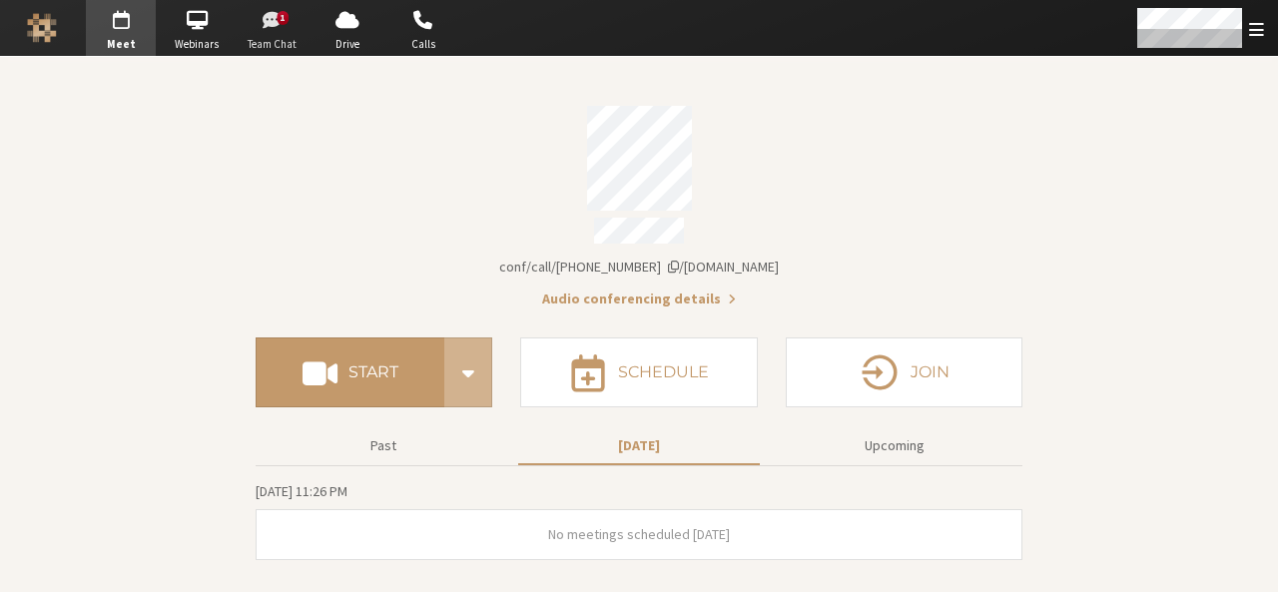
click at [277, 33] on span "button" at bounding box center [273, 20] width 70 height 32
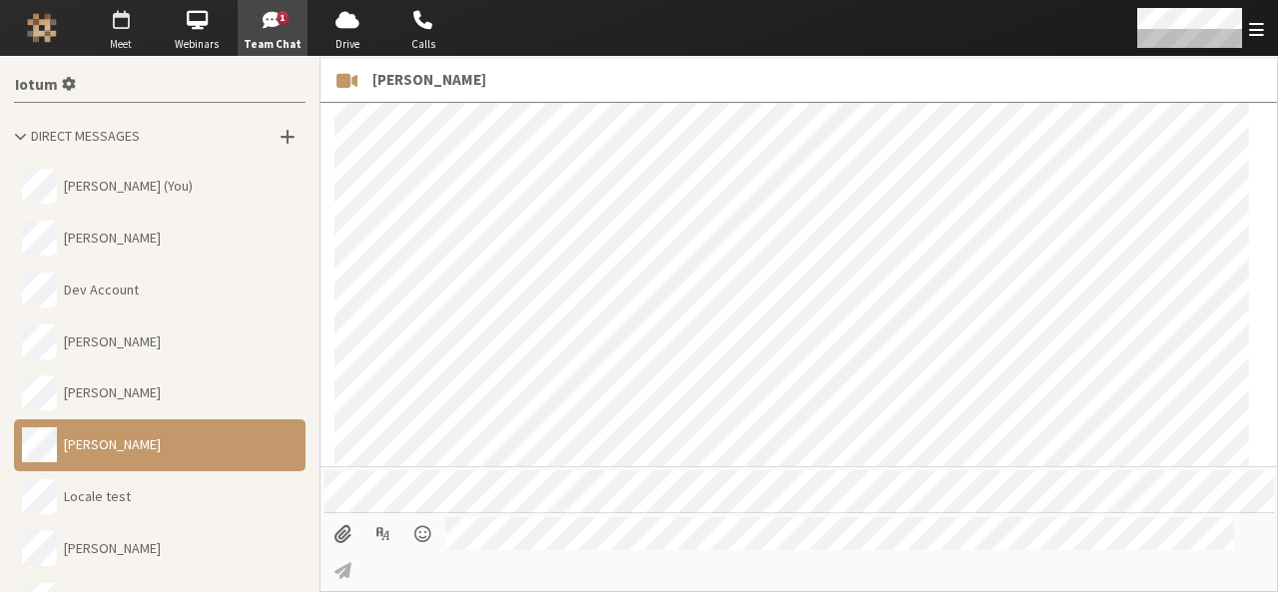
click at [148, 25] on span "button" at bounding box center [121, 20] width 70 height 32
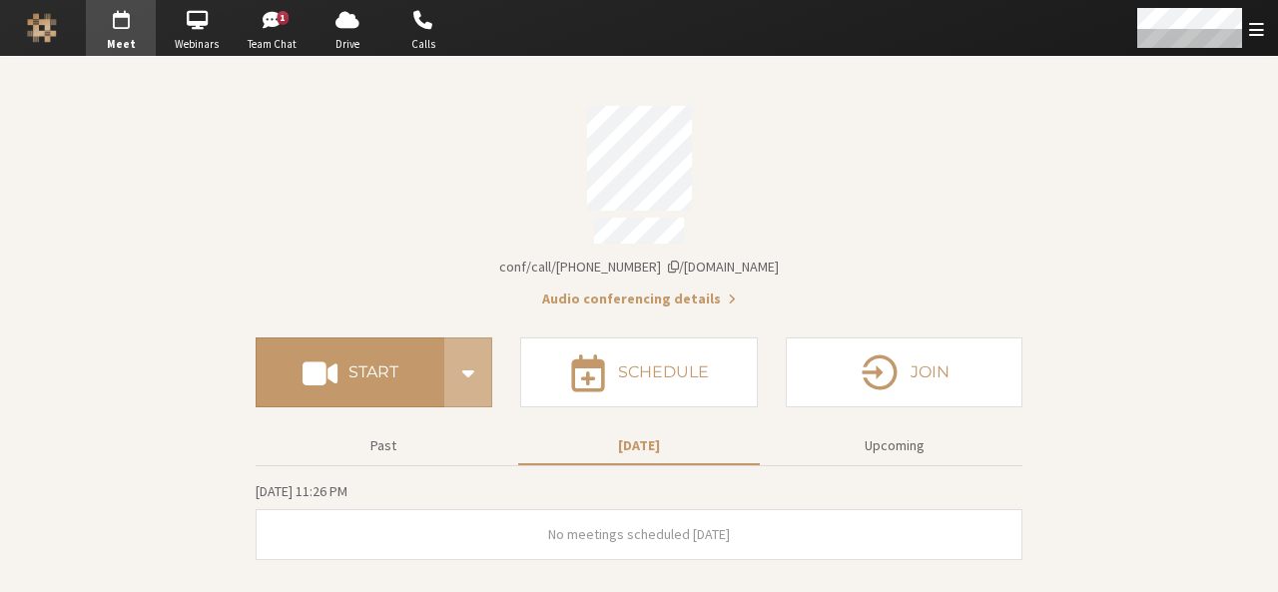
drag, startPoint x: 369, startPoint y: 463, endPoint x: 385, endPoint y: 440, distance: 28.0
click at [385, 440] on div "Past [DATE] Upcoming [DATE] 11:26 PM No meetings scheduled [DATE]" at bounding box center [639, 497] width 767 height 153
click at [385, 440] on button "Past" at bounding box center [383, 445] width 242 height 35
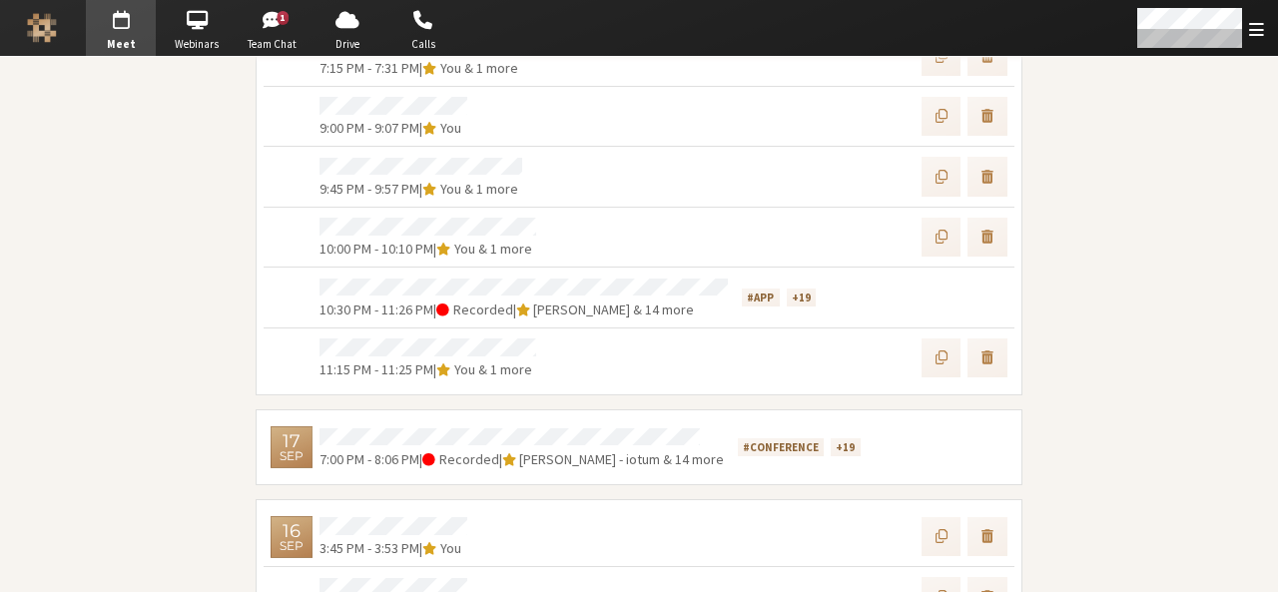
scroll to position [1067, 0]
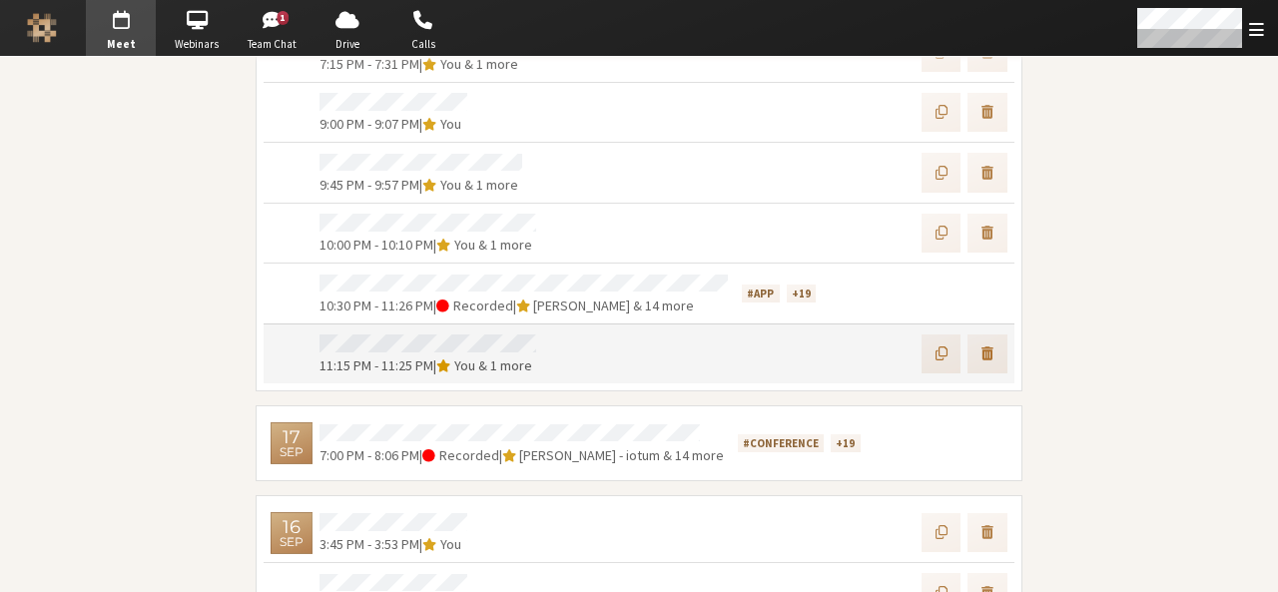
click at [388, 356] on span "11:15 PM - 11:25 PM" at bounding box center [376, 365] width 114 height 18
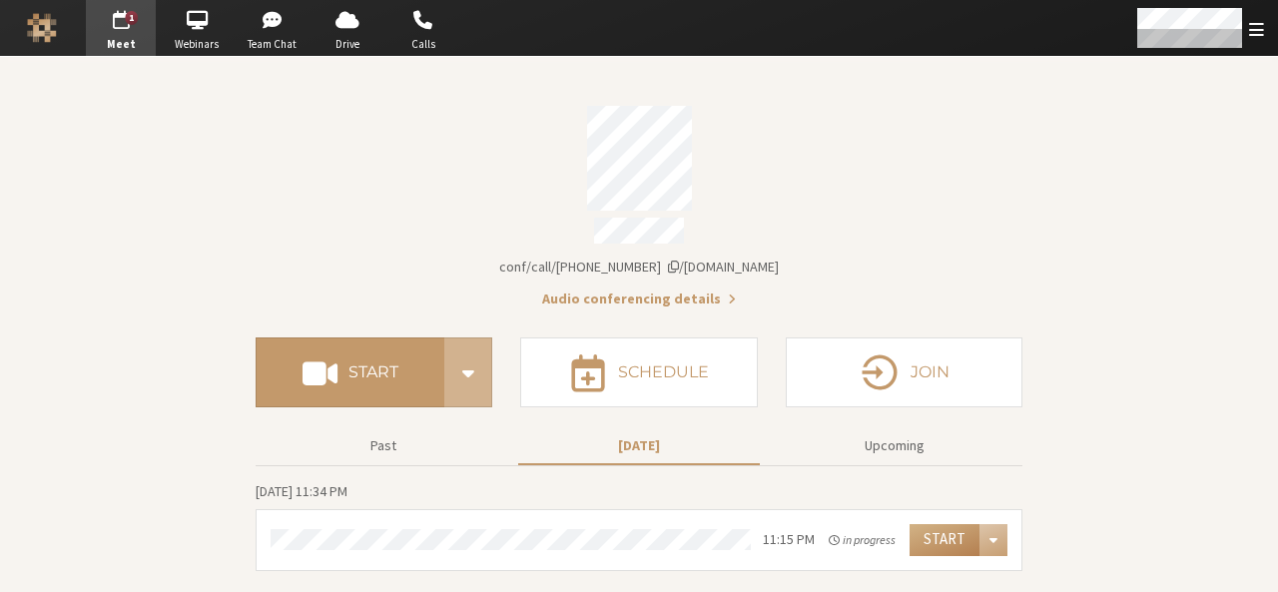
click at [749, 218] on div "Account details" at bounding box center [639, 234] width 767 height 32
click at [106, 31] on span "button" at bounding box center [121, 20] width 70 height 32
click at [1249, 36] on span "Open menu" at bounding box center [1256, 29] width 15 height 19
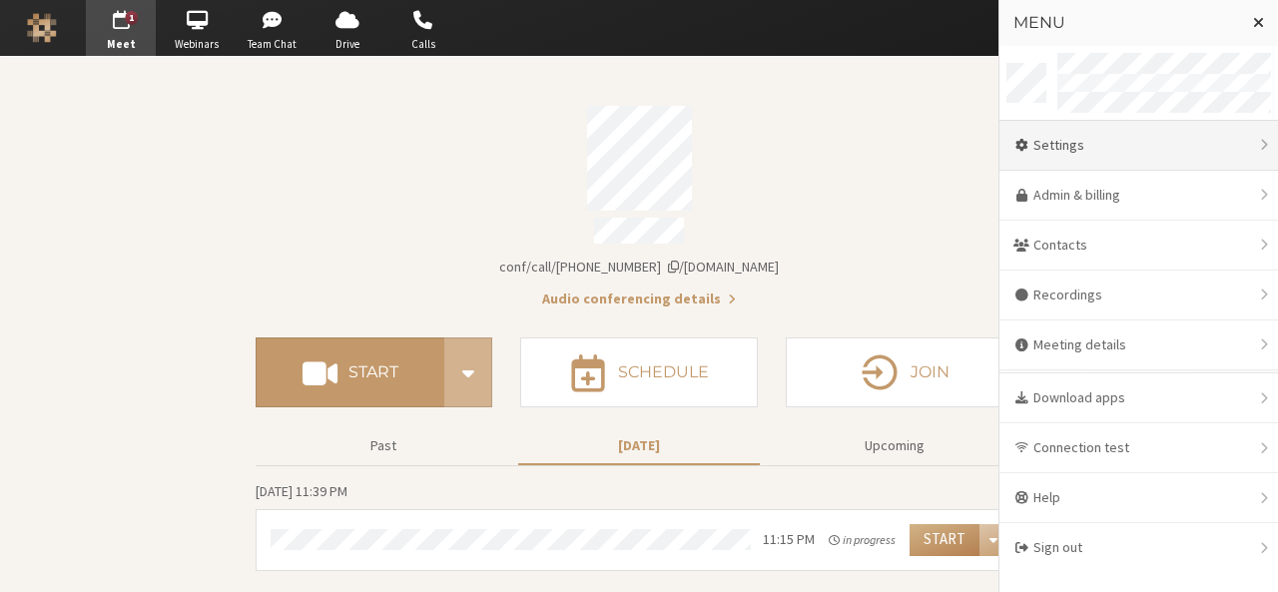
click at [1139, 147] on div "Settings" at bounding box center [1138, 146] width 278 height 50
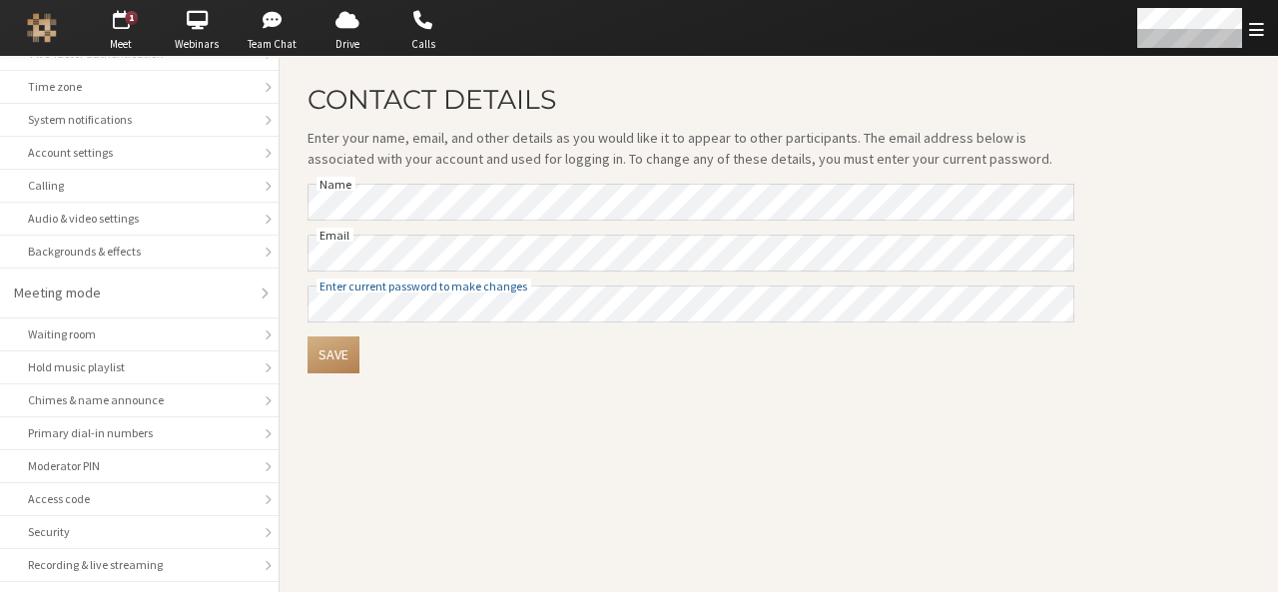
scroll to position [136, 0]
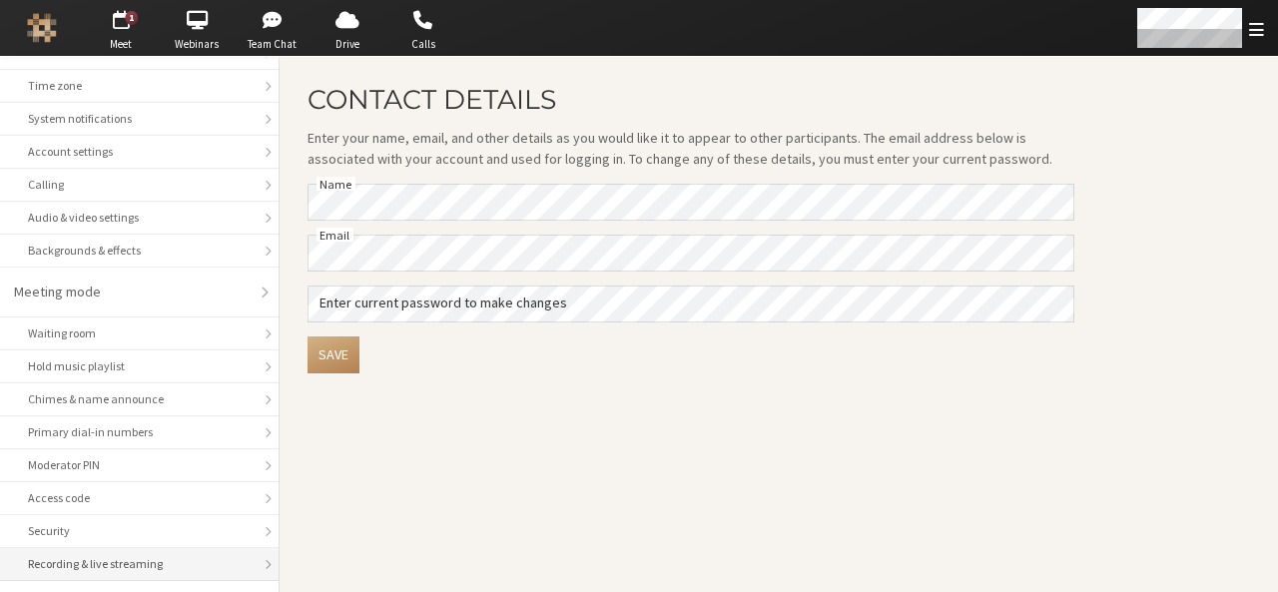
click at [168, 548] on li "Recording & live streaming" at bounding box center [139, 564] width 278 height 33
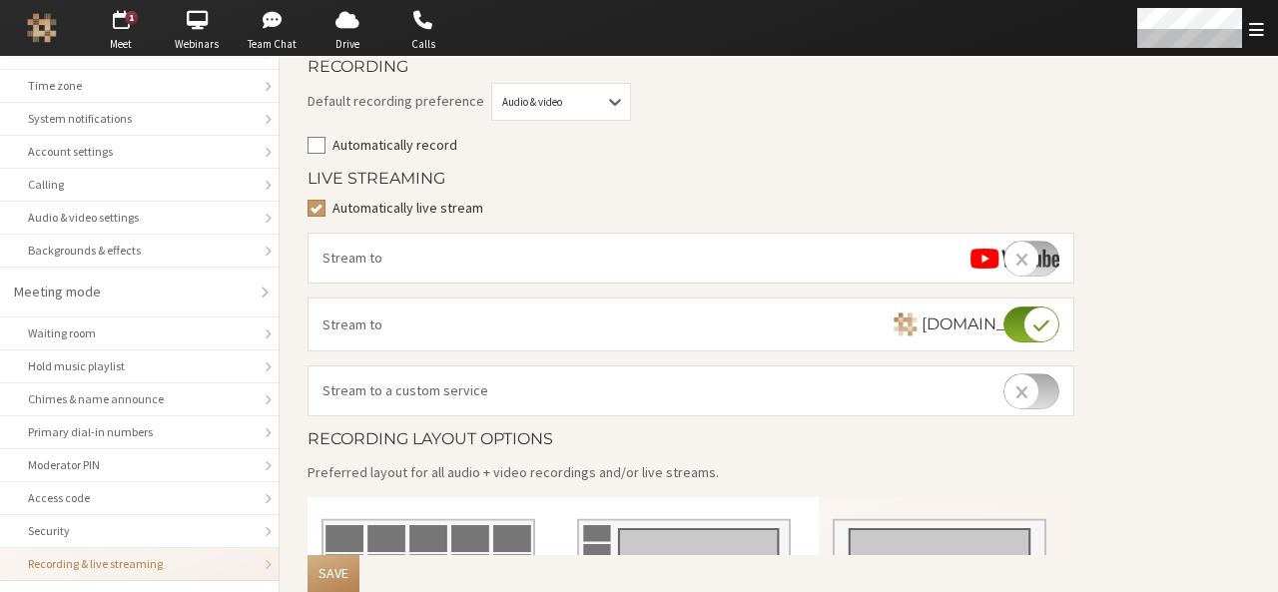
scroll to position [103, 0]
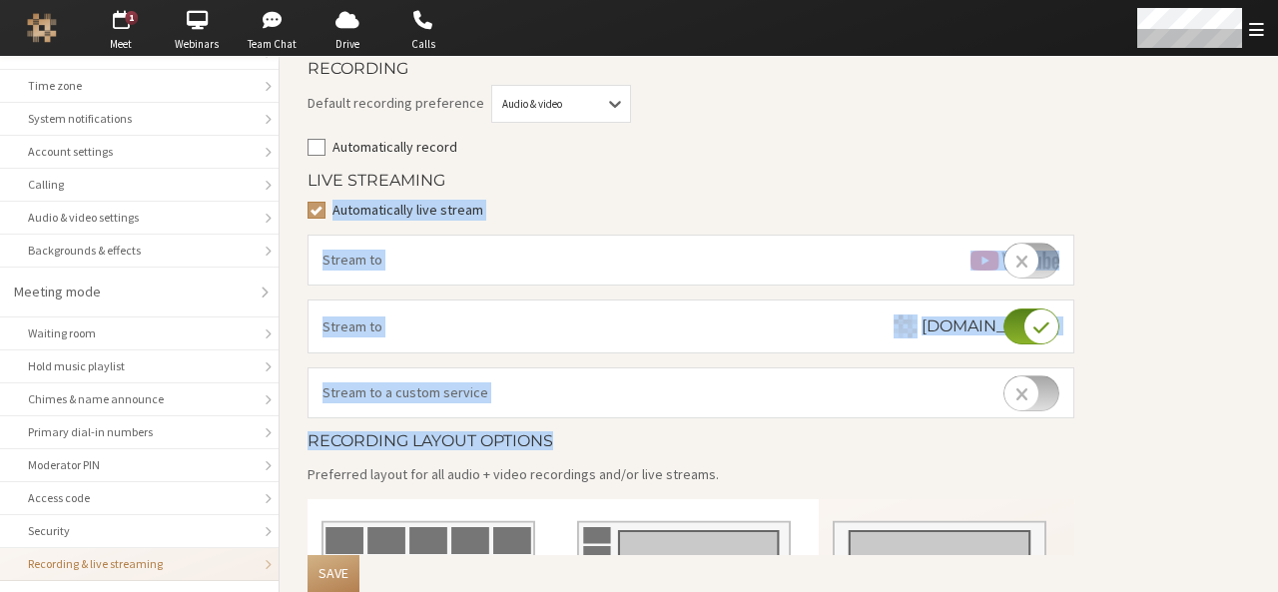
drag, startPoint x: 1150, startPoint y: 186, endPoint x: 835, endPoint y: 423, distance: 394.0
click at [835, 423] on main "Recording & Live Streaming Manage the recording and live streaming settings for…" at bounding box center [778, 471] width 998 height 1035
click at [835, 423] on form "Recording Default recording preference Audio & video Automatically record Live …" at bounding box center [690, 510] width 767 height 900
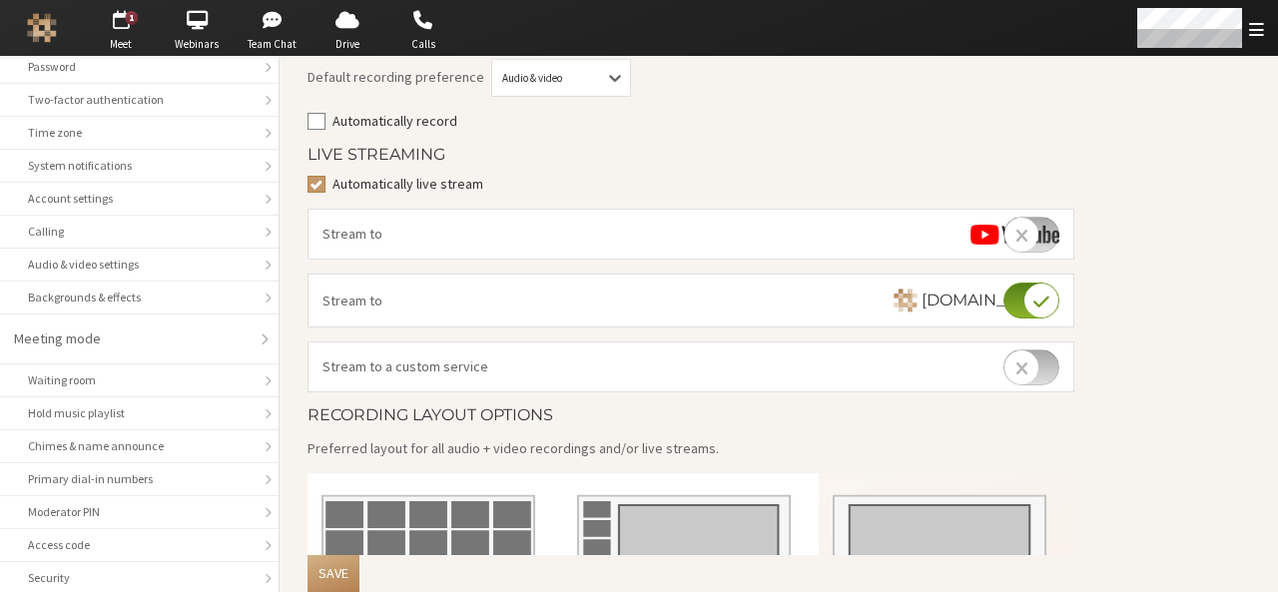
scroll to position [281, 0]
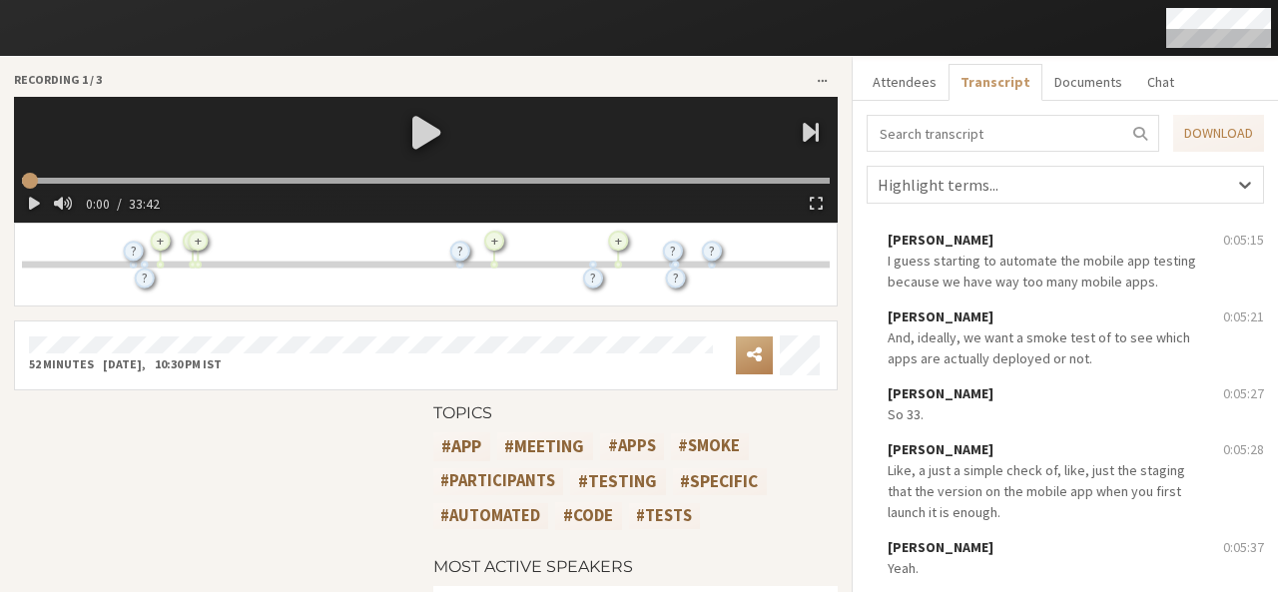
scroll to position [2832, 0]
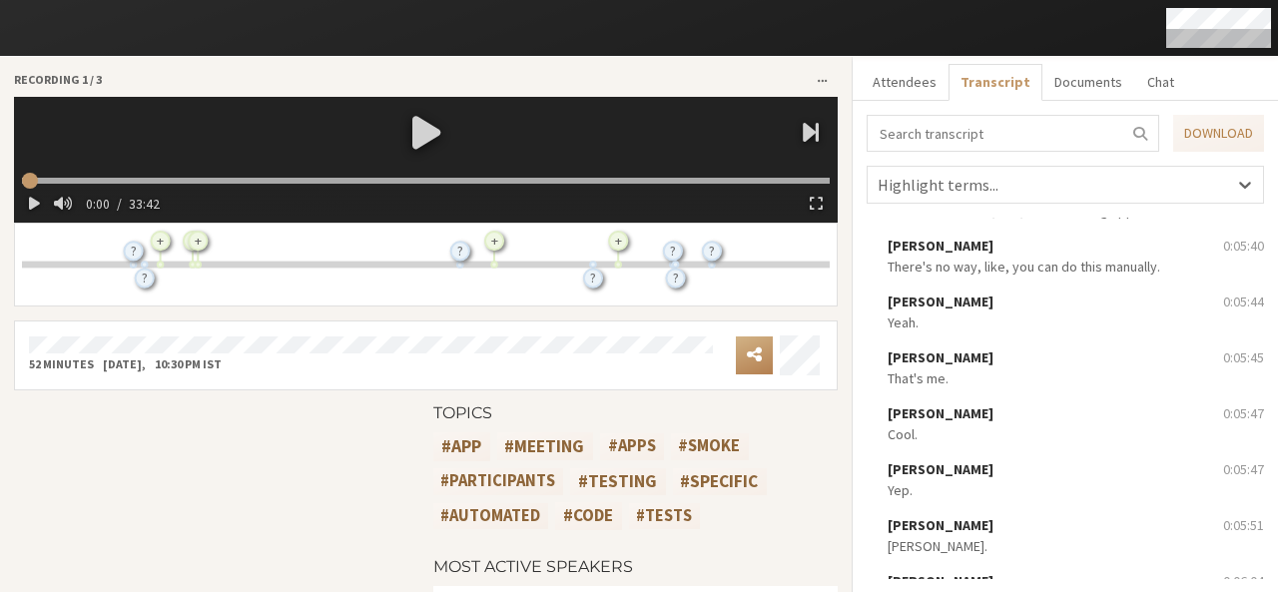
scroll to position [3301, 0]
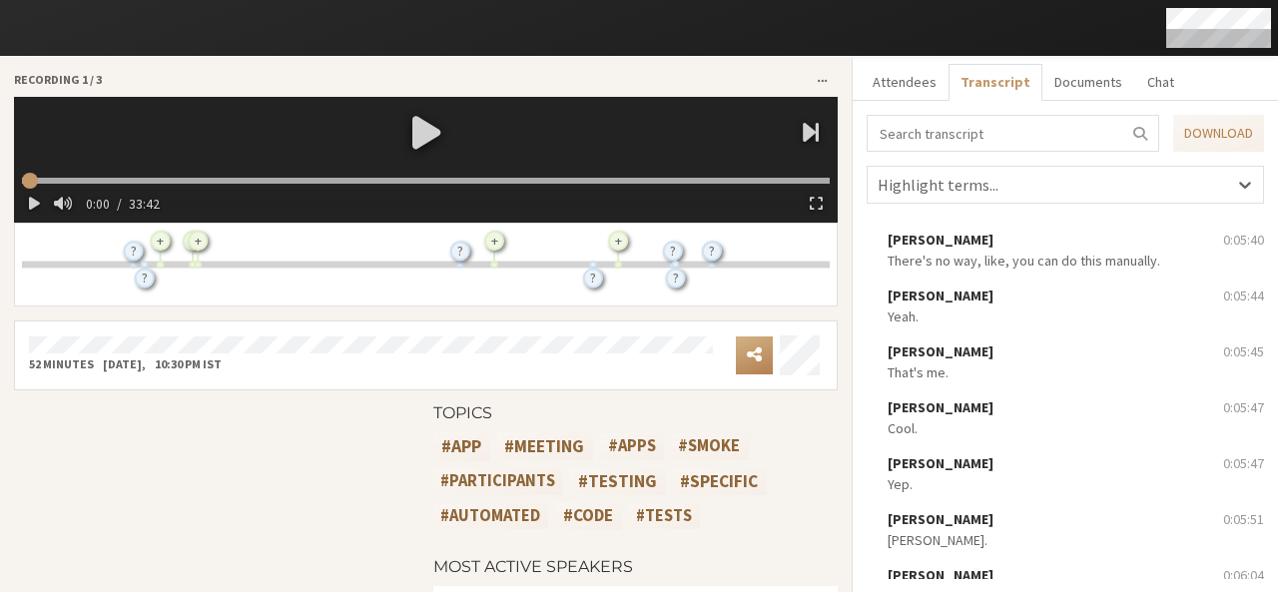
click at [1094, 373] on span "That's me." at bounding box center [1047, 372] width 321 height 21
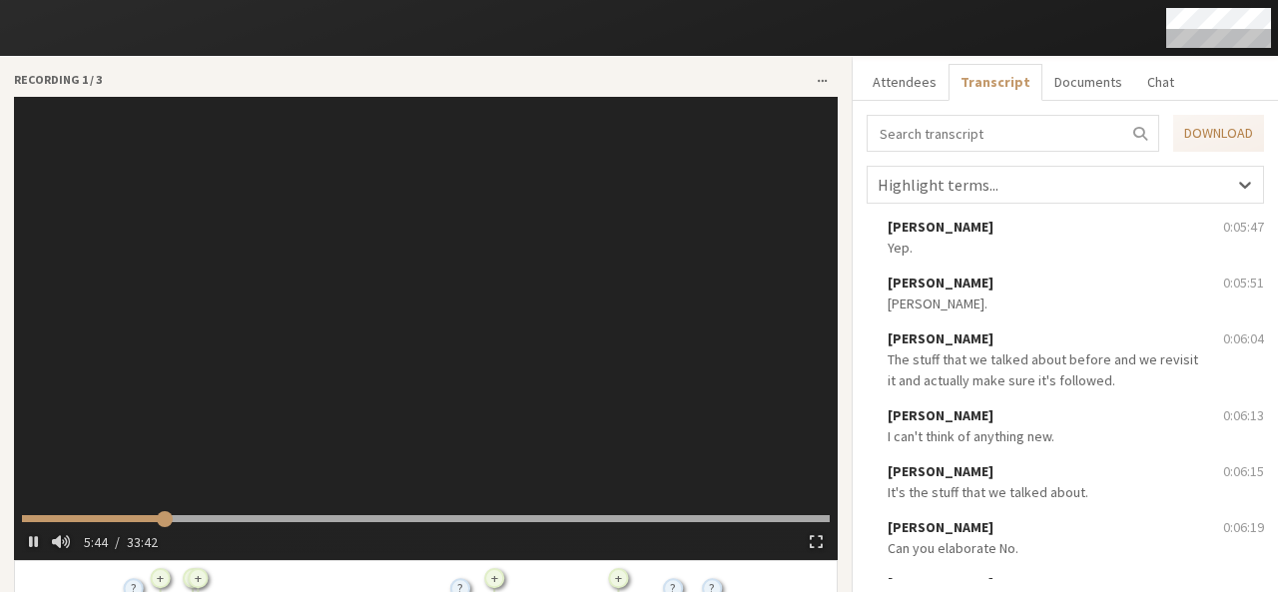
scroll to position [3539, 0]
drag, startPoint x: 1103, startPoint y: 473, endPoint x: 1096, endPoint y: 452, distance: 22.1
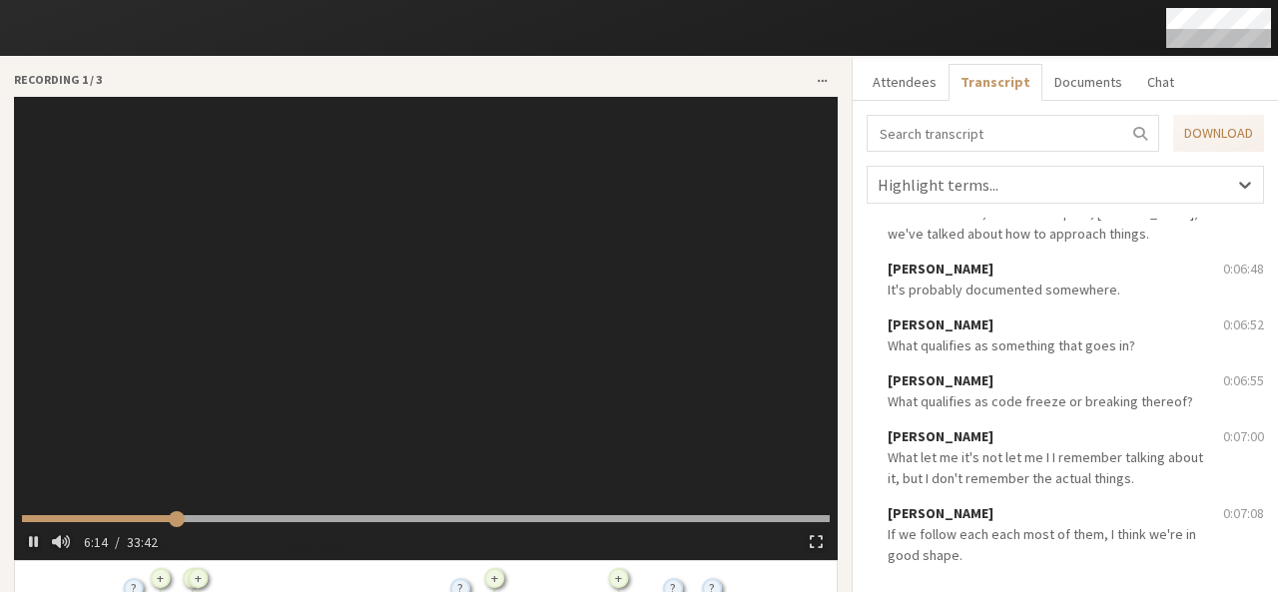
scroll to position [4429, 0]
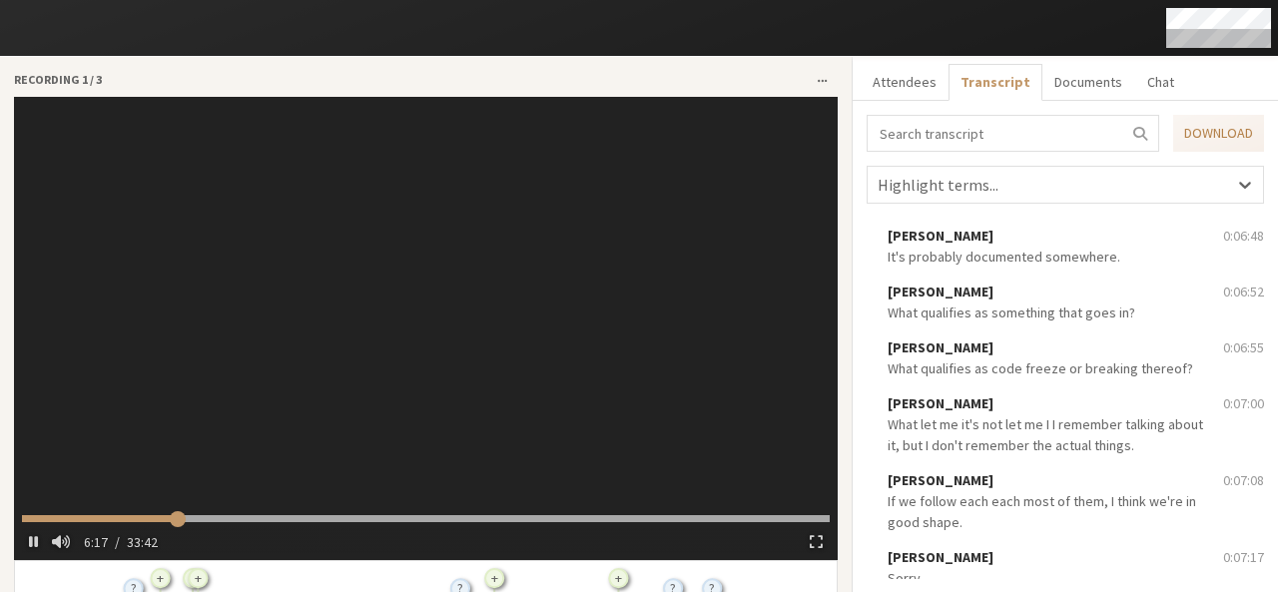
click at [1096, 452] on span "What let me it's not let me I I remember talking about it, but I don't remember…" at bounding box center [1044, 434] width 315 height 39
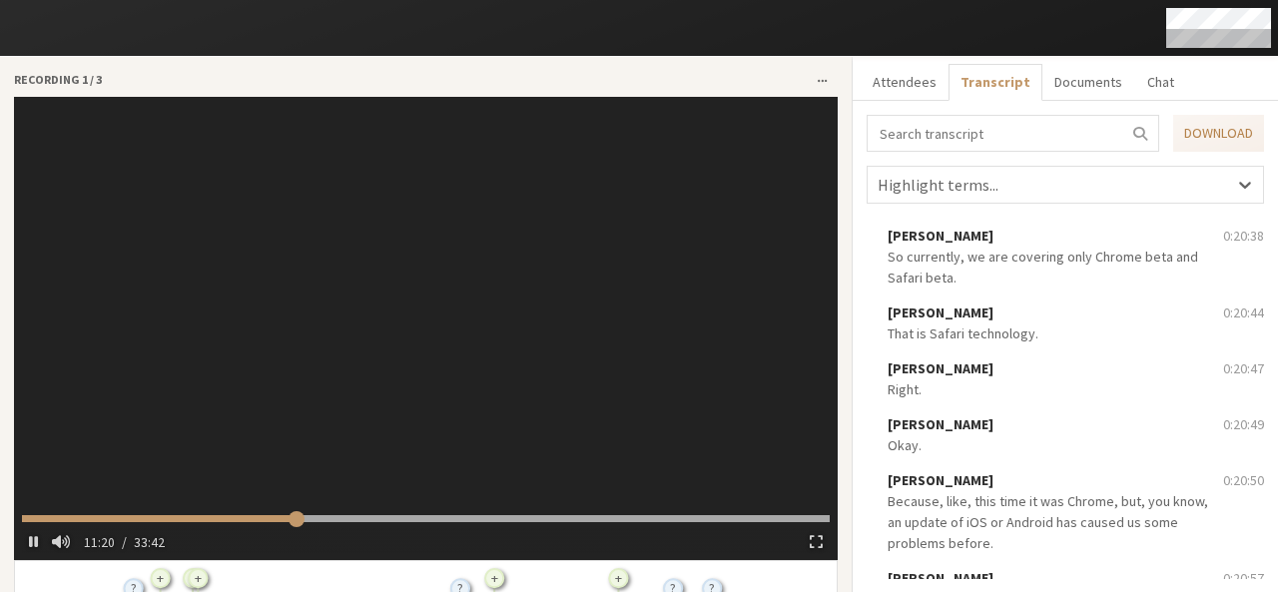
scroll to position [12570, 0]
type input "686.478226"
